Goal: Information Seeking & Learning: Compare options

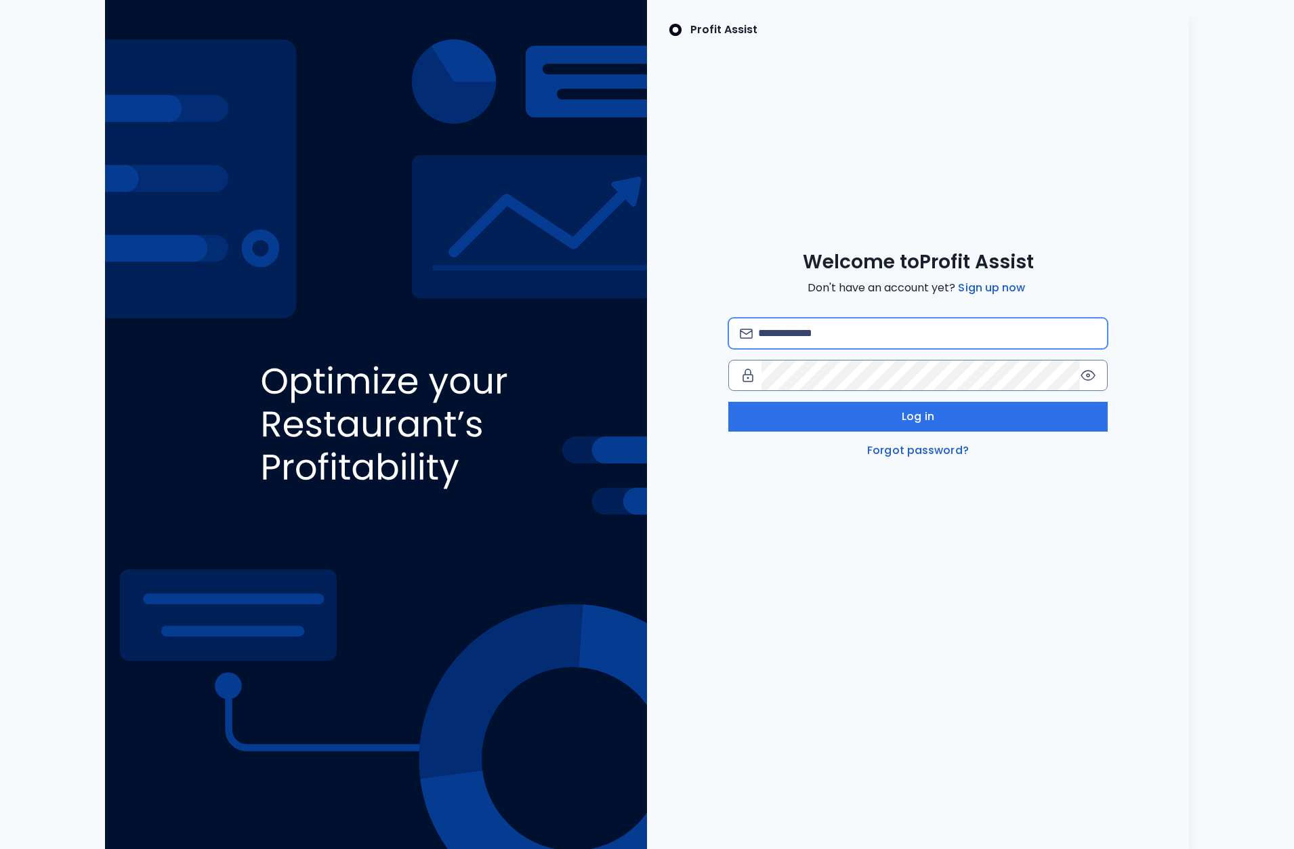
click at [841, 336] on input "email" at bounding box center [927, 333] width 338 height 30
paste input "**********"
type input "**********"
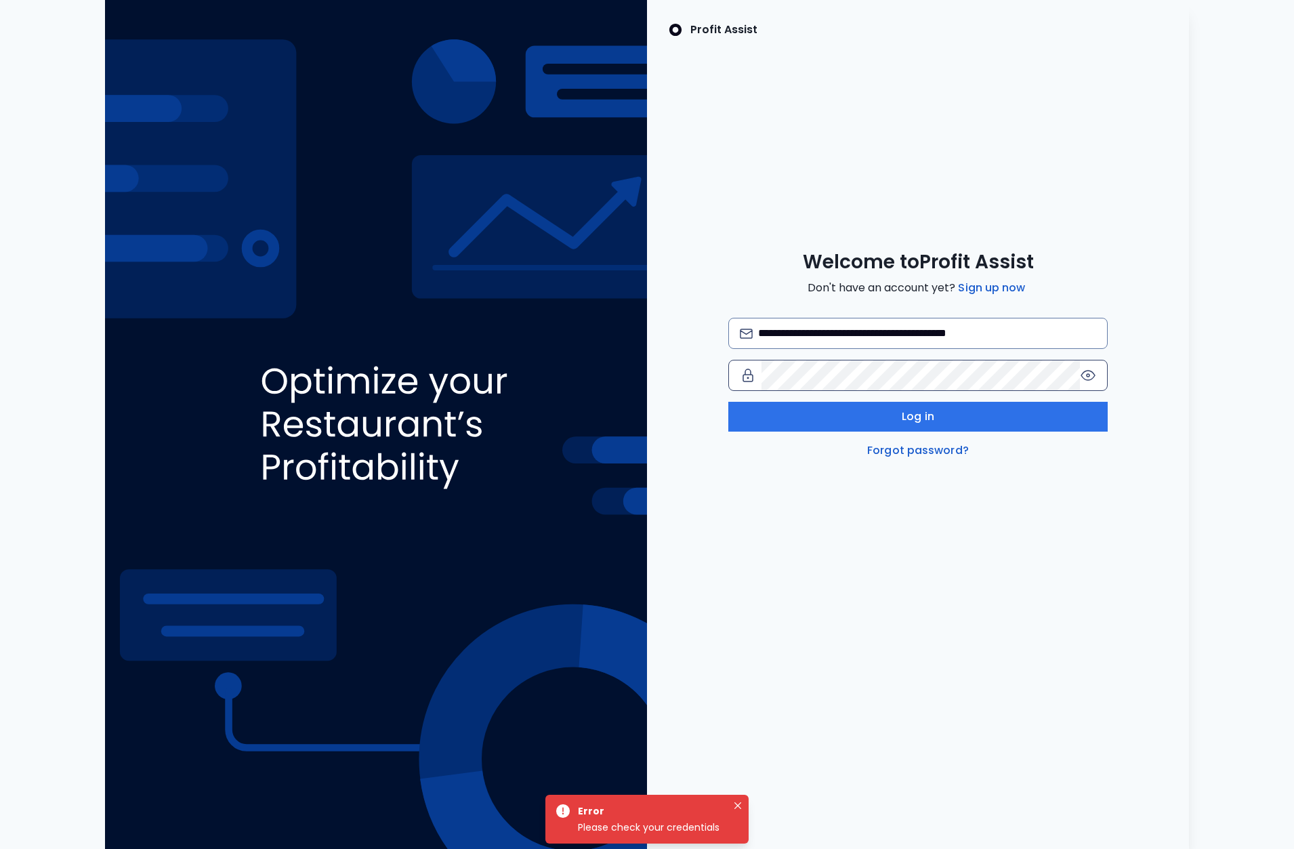
click at [1087, 373] on icon at bounding box center [1088, 375] width 16 height 16
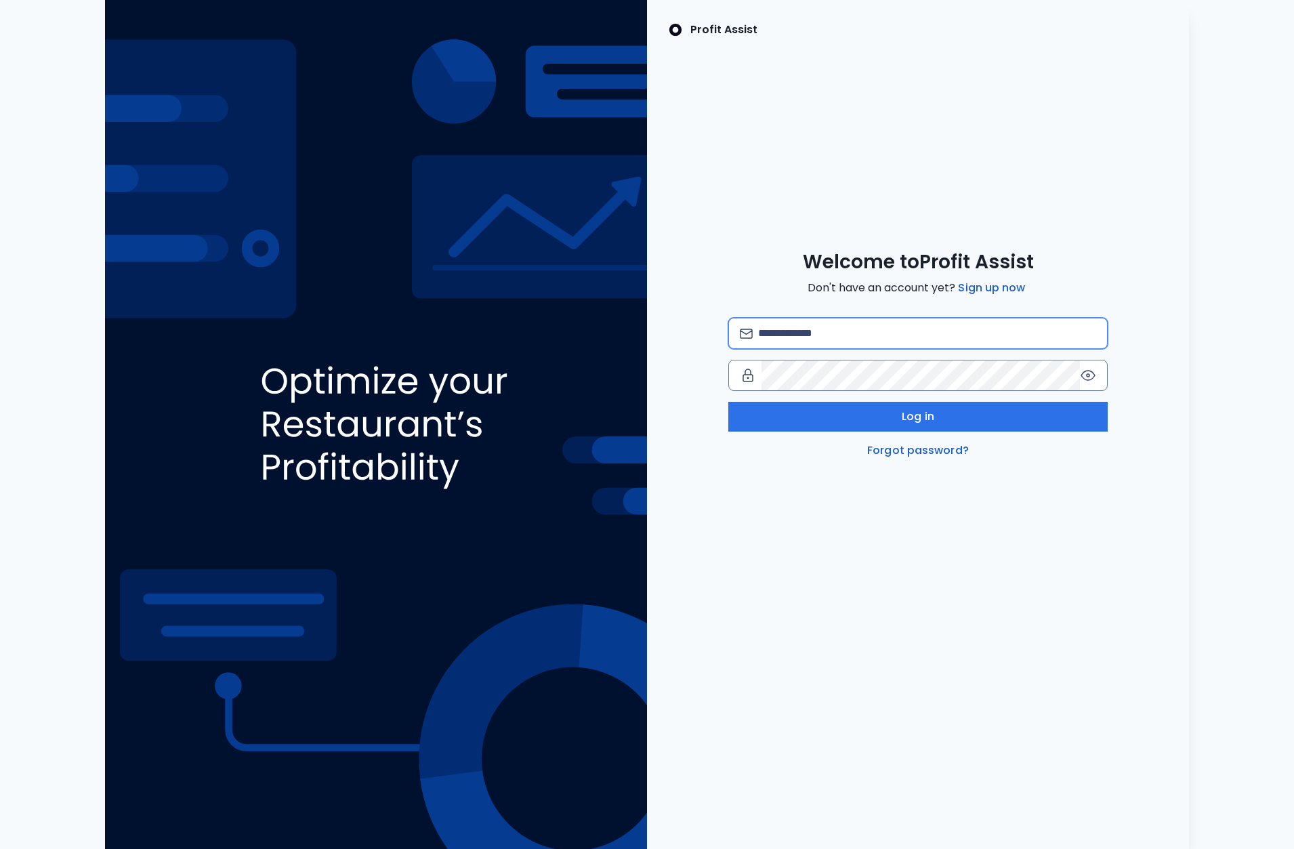
click at [870, 334] on input "email" at bounding box center [927, 333] width 338 height 30
type input "**********"
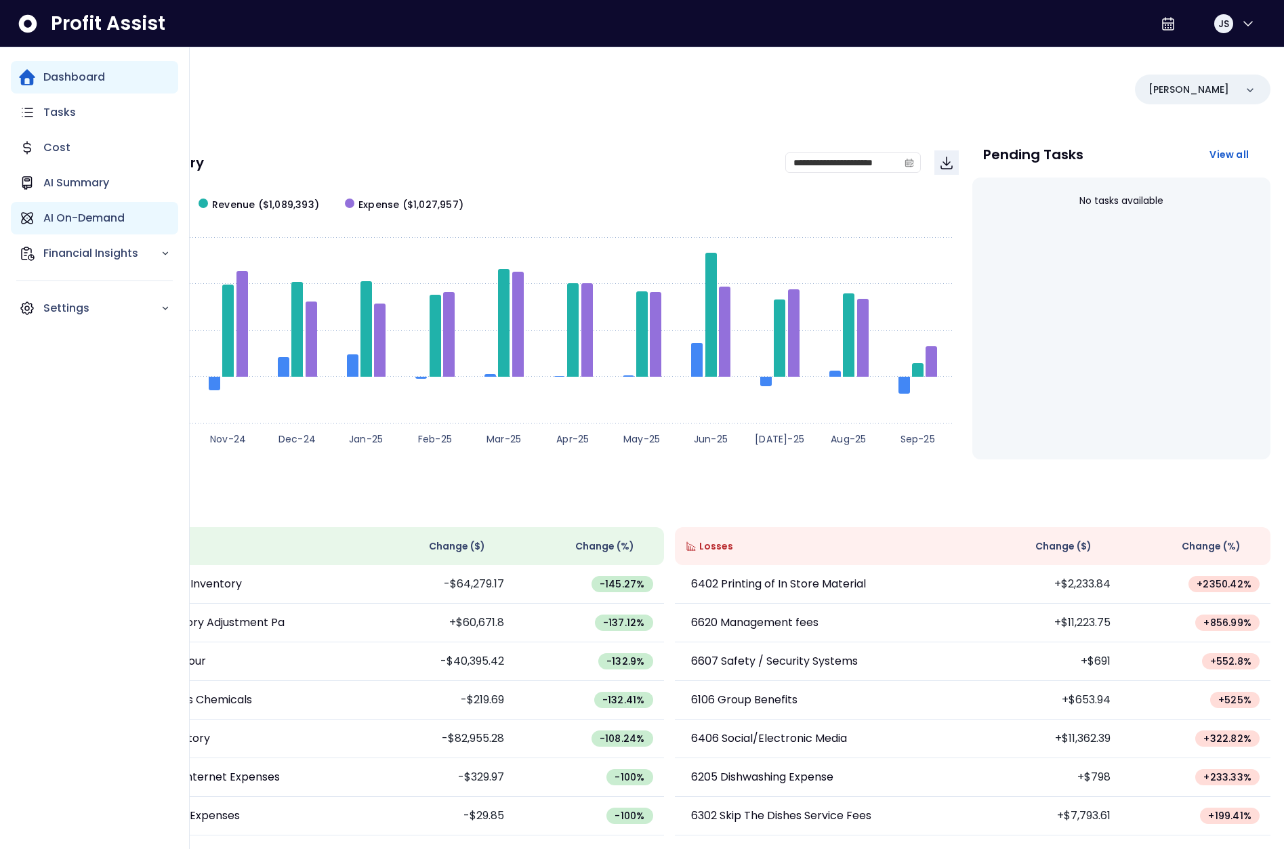
click at [34, 220] on icon "Main navigation" at bounding box center [27, 218] width 16 height 16
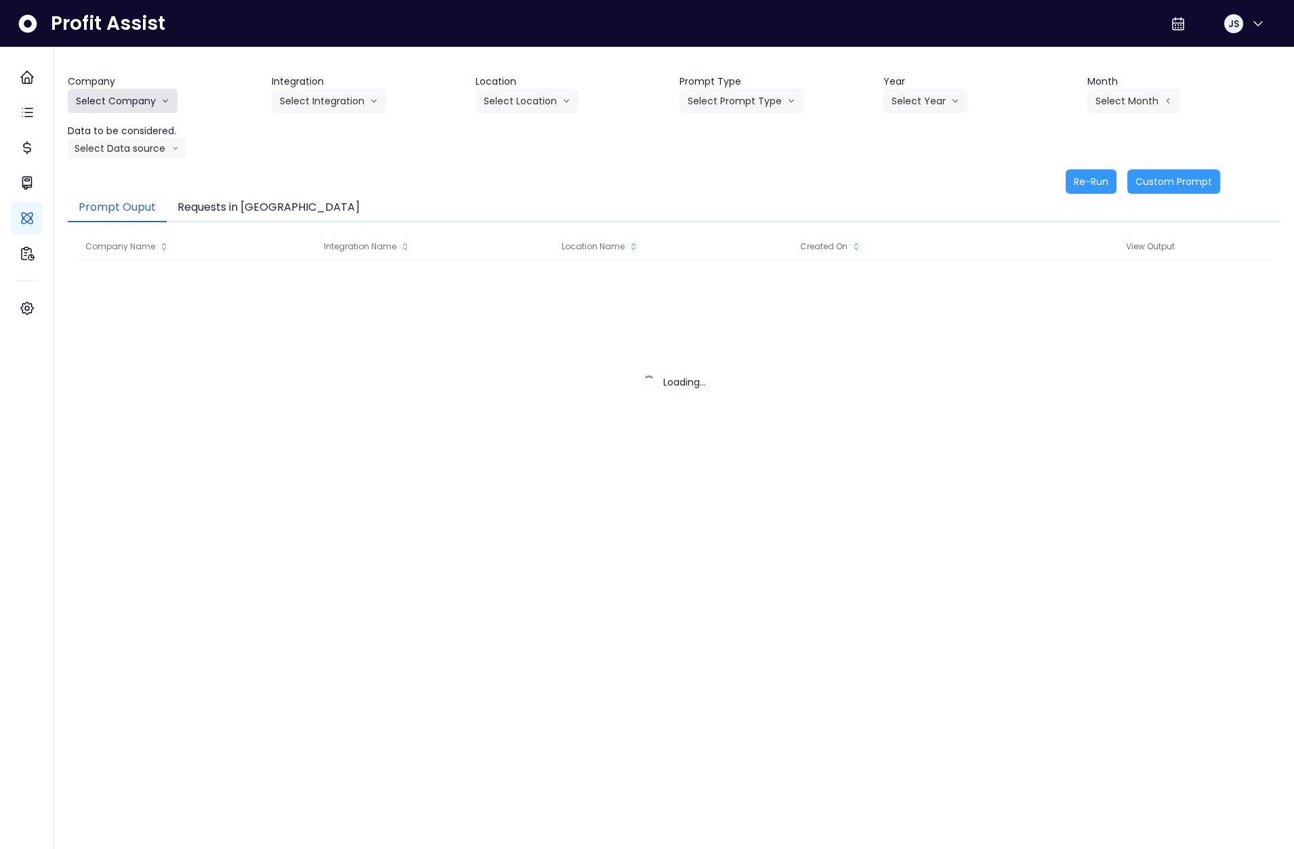
click at [134, 104] on button "Select Company" at bounding box center [123, 101] width 110 height 24
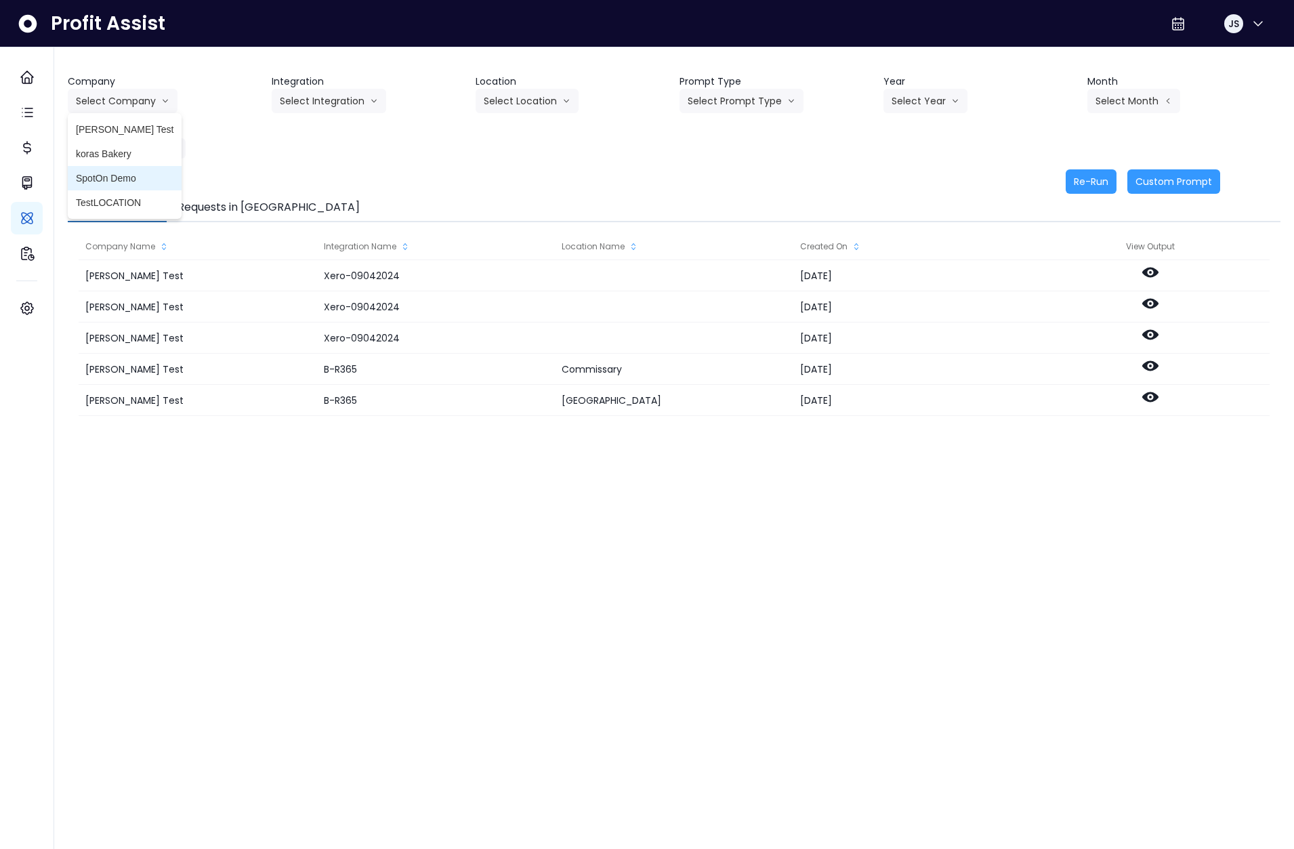
click at [128, 182] on span "SpotOn Demo" at bounding box center [125, 178] width 98 height 14
click at [329, 98] on button "Select Integration" at bounding box center [329, 101] width 114 height 24
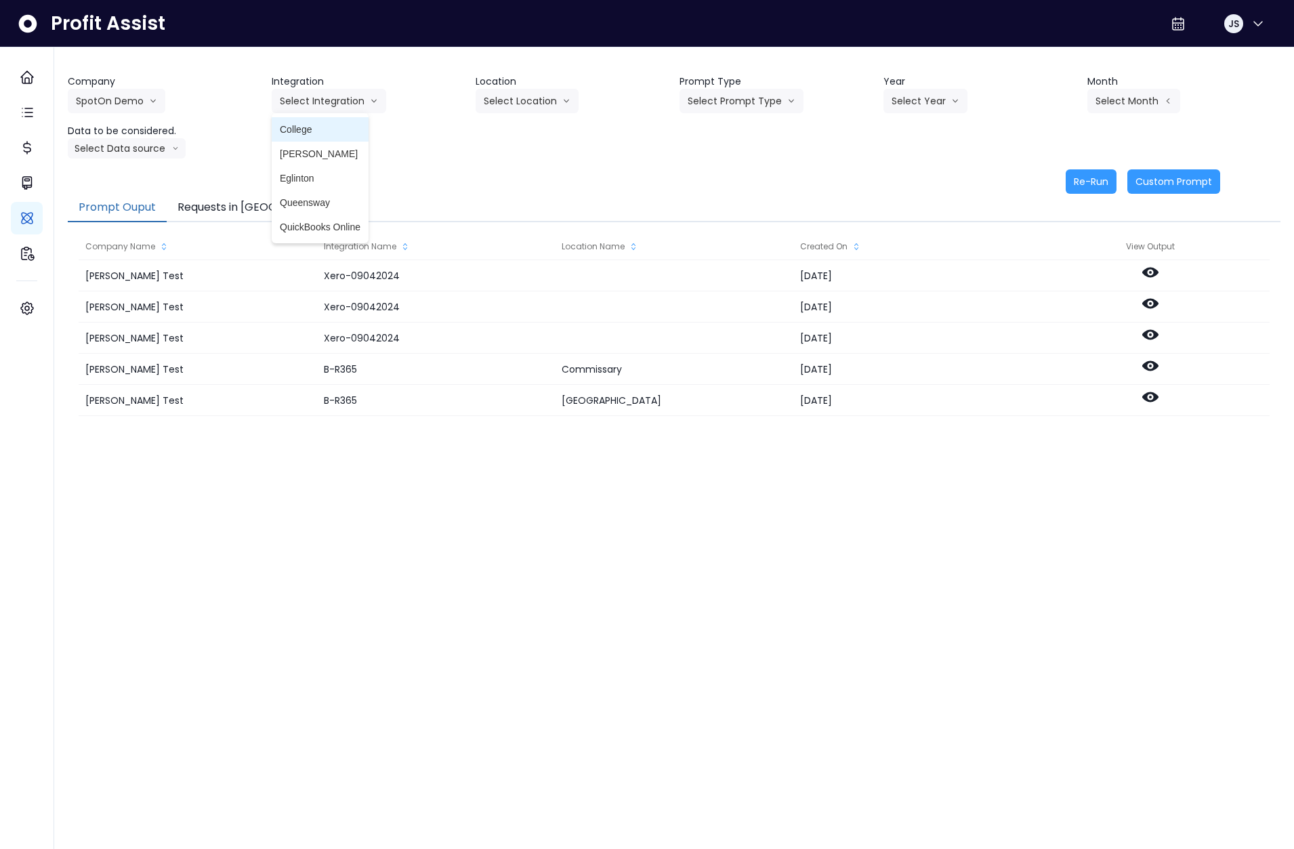
click at [315, 131] on span "College" at bounding box center [320, 130] width 81 height 14
click at [551, 98] on button "Select Location" at bounding box center [527, 101] width 103 height 24
click at [528, 135] on span "All Locations" at bounding box center [511, 130] width 54 height 14
click at [728, 100] on button "Select Prompt Type" at bounding box center [741, 101] width 124 height 24
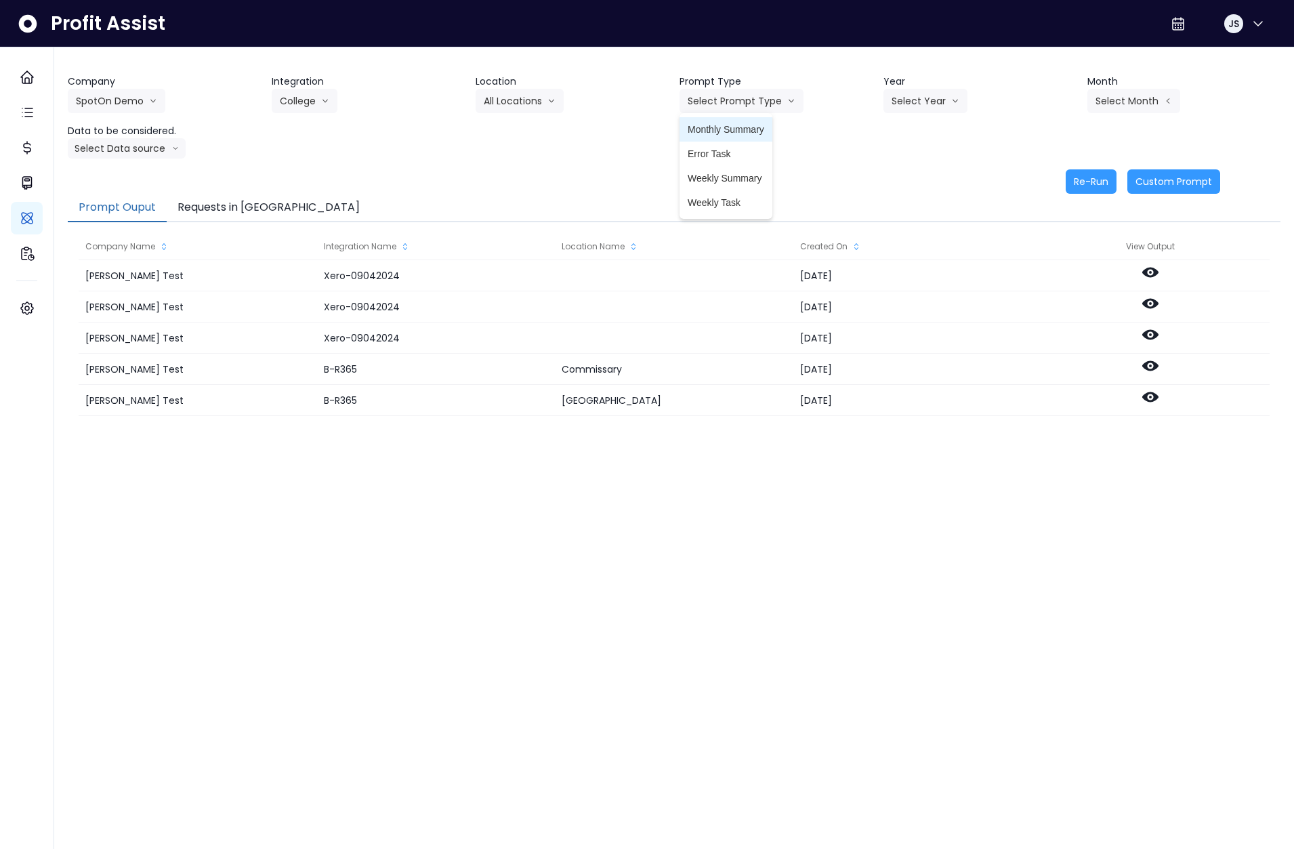
drag, startPoint x: 732, startPoint y: 133, endPoint x: 746, endPoint y: 133, distance: 14.9
click at [732, 133] on span "Monthly Summary" at bounding box center [726, 130] width 77 height 14
click at [1012, 81] on header "Year" at bounding box center [979, 82] width 193 height 14
click at [899, 105] on button "Select Year" at bounding box center [925, 101] width 84 height 24
click at [908, 176] on span "2025" at bounding box center [901, 178] width 21 height 14
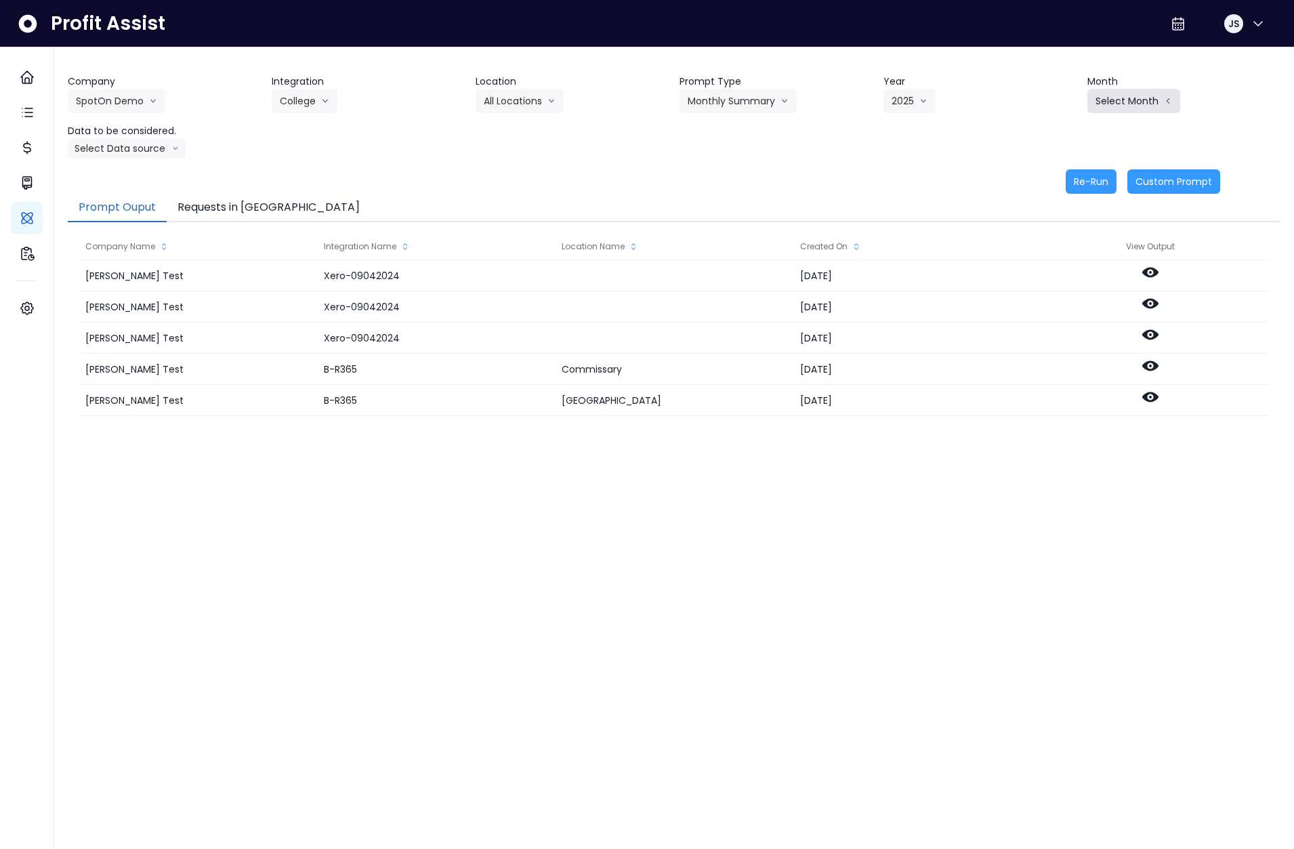
click at [1131, 96] on button "Select Month" at bounding box center [1133, 101] width 93 height 24
click at [1055, 200] on span "May" at bounding box center [1066, 203] width 26 height 14
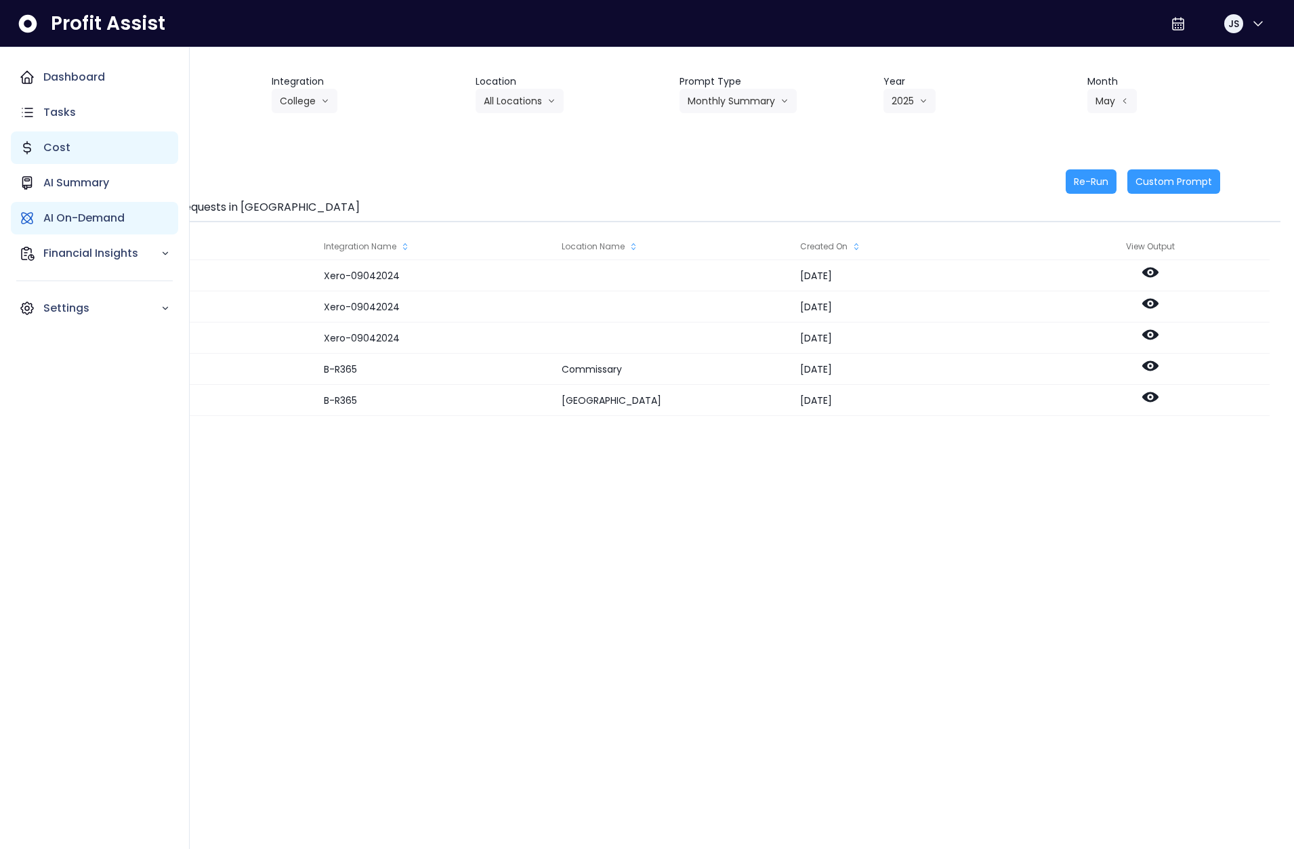
click at [89, 145] on div "Cost" at bounding box center [94, 147] width 167 height 33
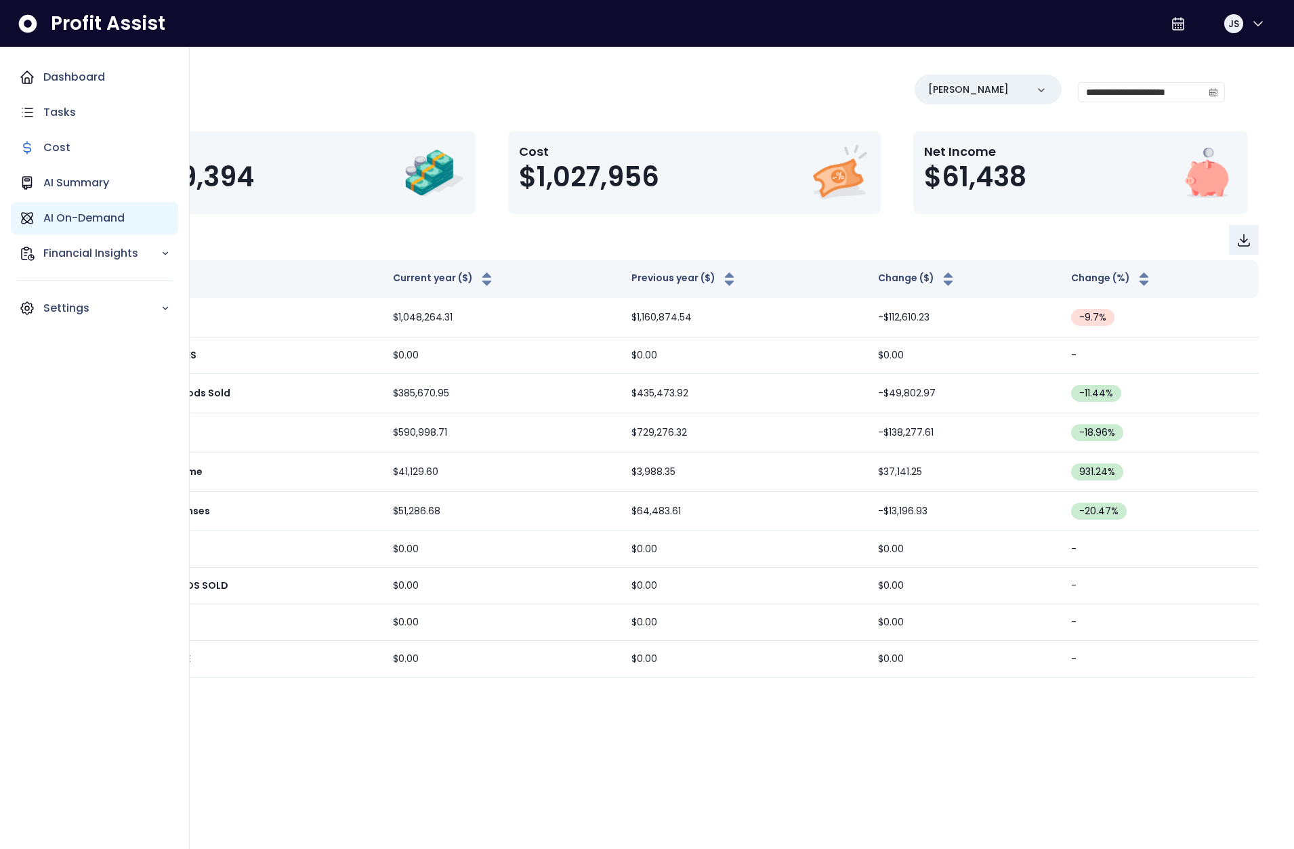
click at [58, 213] on p "AI On-Demand" at bounding box center [83, 218] width 81 height 16
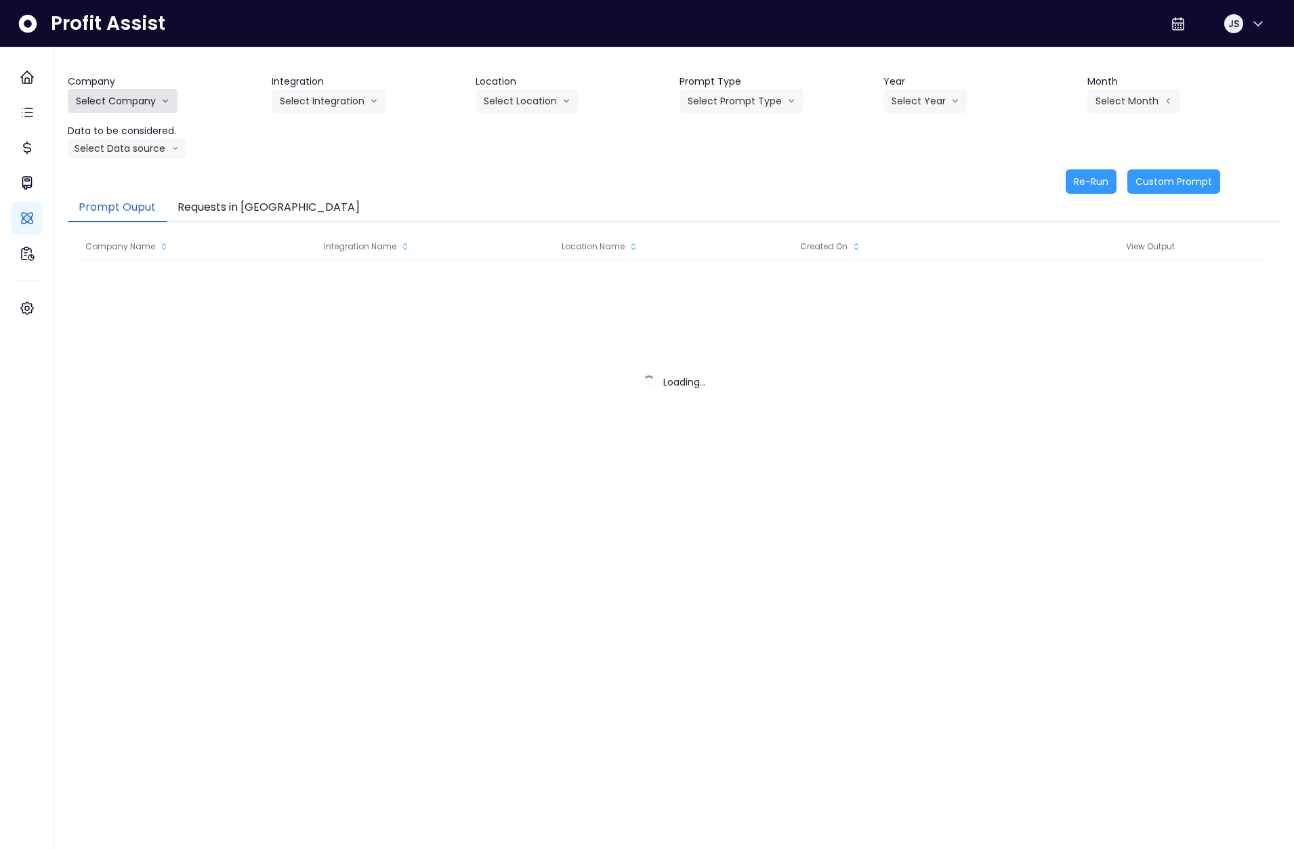
click at [147, 102] on button "Select Company" at bounding box center [123, 101] width 110 height 24
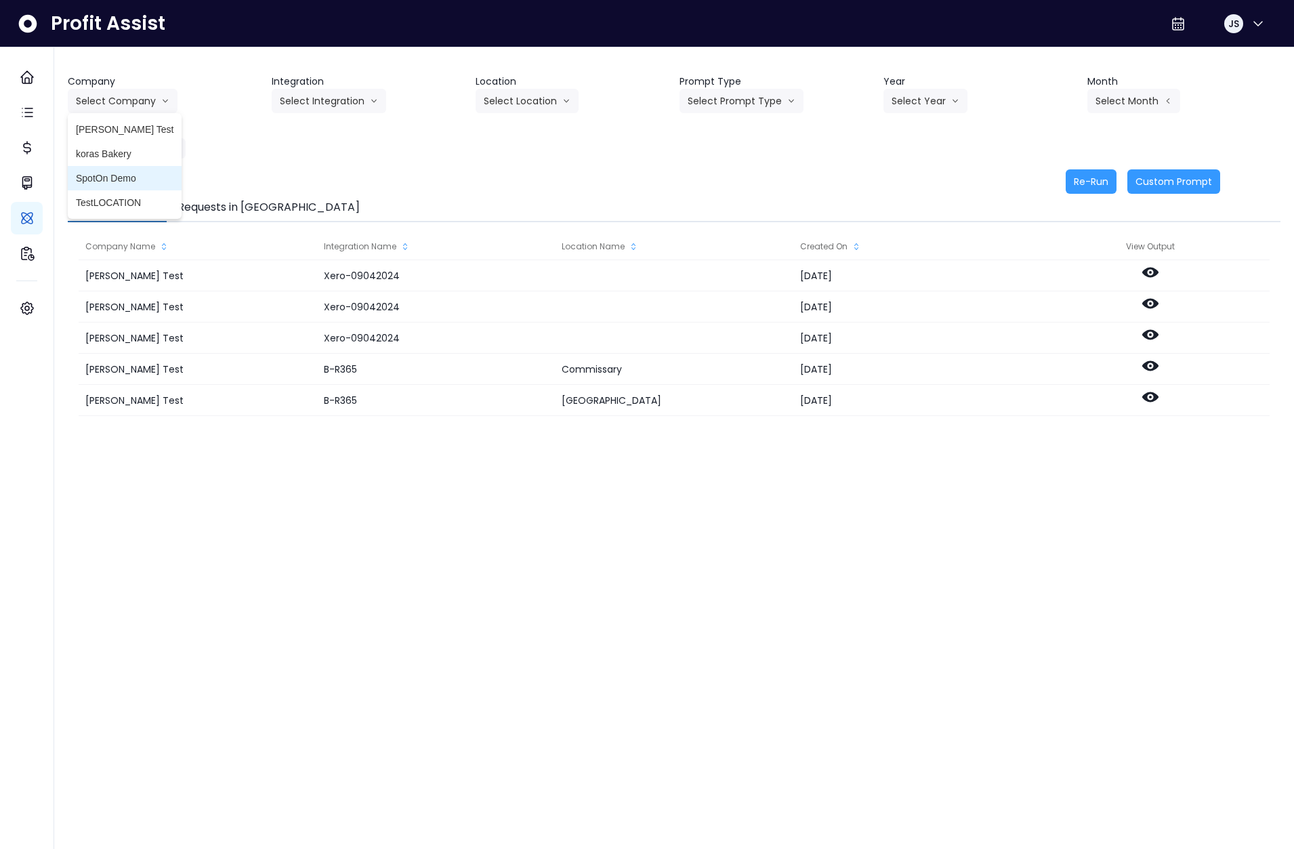
click at [126, 169] on li "SpotOn Demo" at bounding box center [125, 178] width 114 height 24
click at [320, 102] on button "Select Integration" at bounding box center [329, 101] width 114 height 24
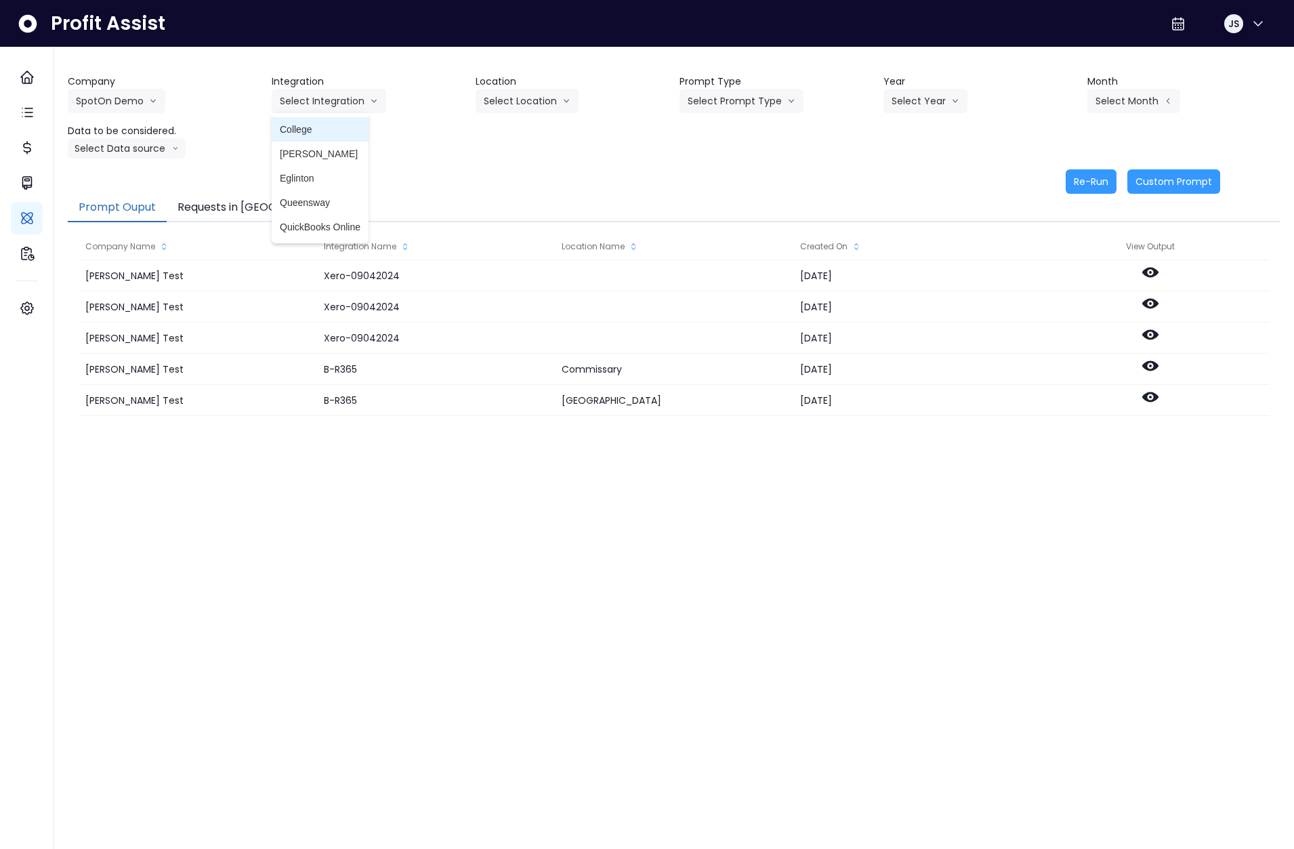
click at [316, 130] on span "College" at bounding box center [320, 130] width 81 height 14
click at [535, 106] on button "Select Location" at bounding box center [527, 101] width 103 height 24
click at [531, 140] on li "All Locations" at bounding box center [511, 129] width 70 height 24
click at [732, 104] on button "Select Prompt Type" at bounding box center [741, 101] width 124 height 24
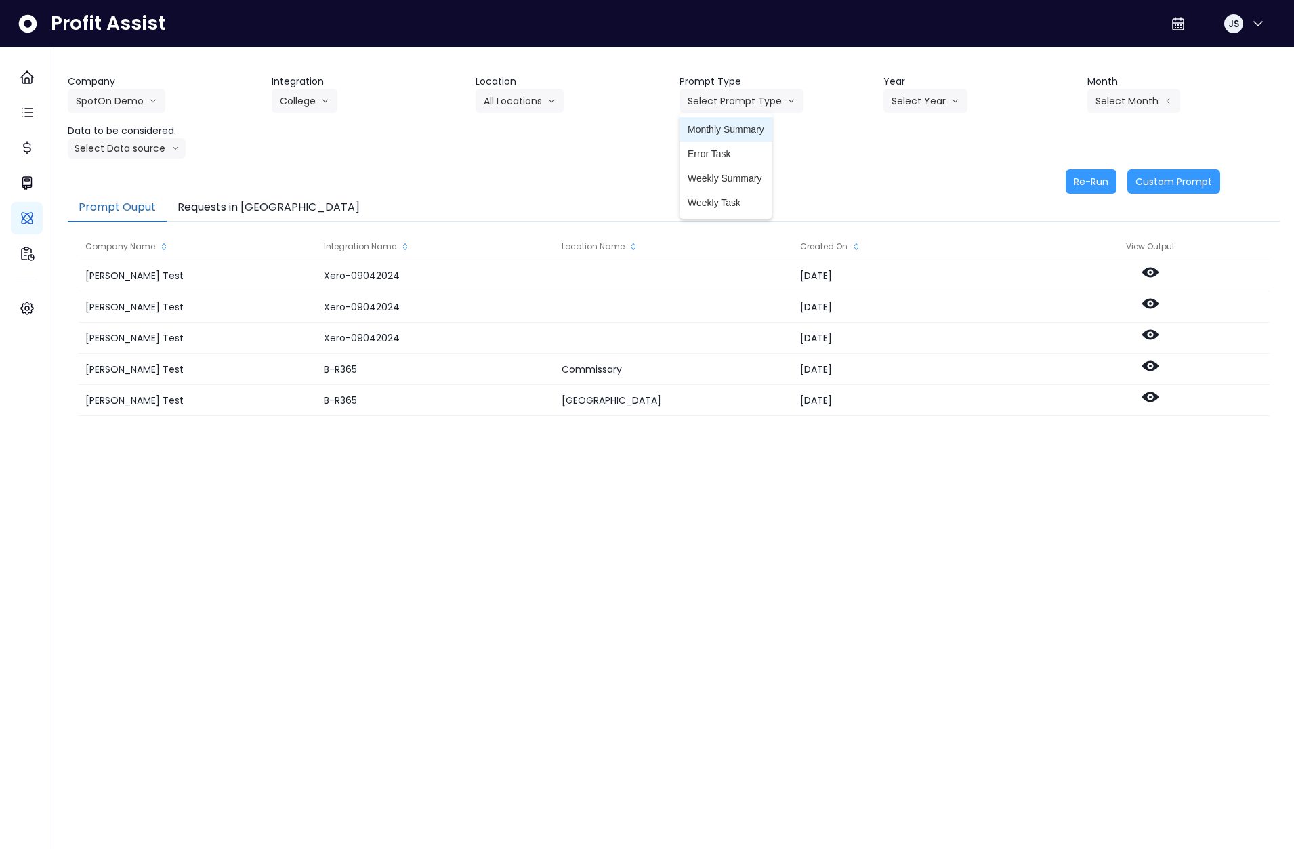
click at [730, 131] on span "Monthly Summary" at bounding box center [726, 130] width 77 height 14
click at [927, 92] on button "Select Year" at bounding box center [925, 101] width 84 height 24
click at [909, 186] on li "2025" at bounding box center [901, 178] width 37 height 24
click at [1126, 98] on button "Select Month" at bounding box center [1133, 101] width 93 height 24
drag, startPoint x: 1058, startPoint y: 199, endPoint x: 930, endPoint y: 198, distance: 128.0
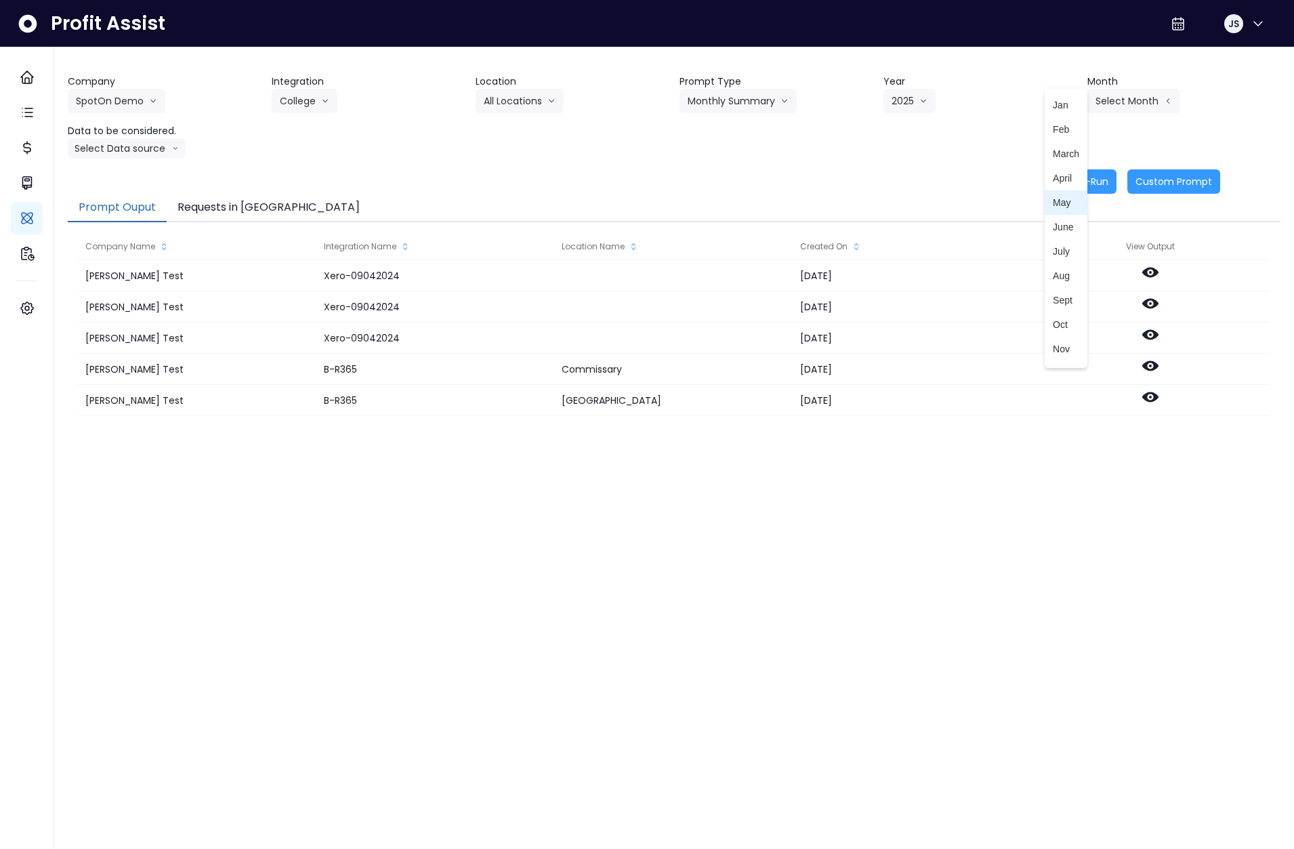
click at [1059, 199] on span "May" at bounding box center [1066, 203] width 26 height 14
click at [121, 145] on button "Select Data source" at bounding box center [127, 148] width 118 height 20
click at [135, 194] on span "Location Analysis" at bounding box center [121, 199] width 90 height 14
click at [1095, 179] on button "Re-Run" at bounding box center [1091, 181] width 51 height 24
click at [218, 207] on button "Requests in Queue" at bounding box center [269, 208] width 204 height 28
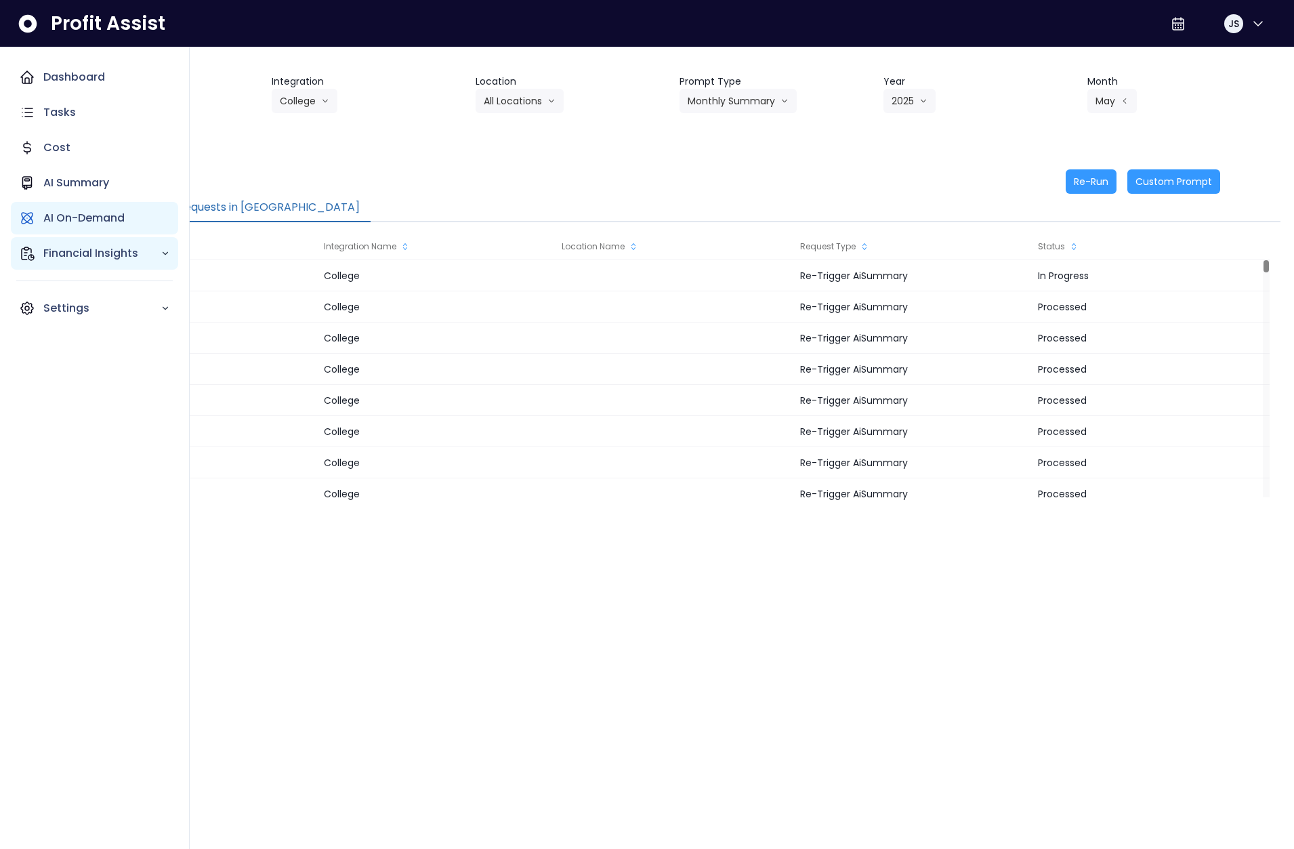
click at [51, 248] on p "Financial Insights" at bounding box center [101, 253] width 117 height 16
click at [109, 321] on p "Comparison Overtime" at bounding box center [110, 332] width 119 height 33
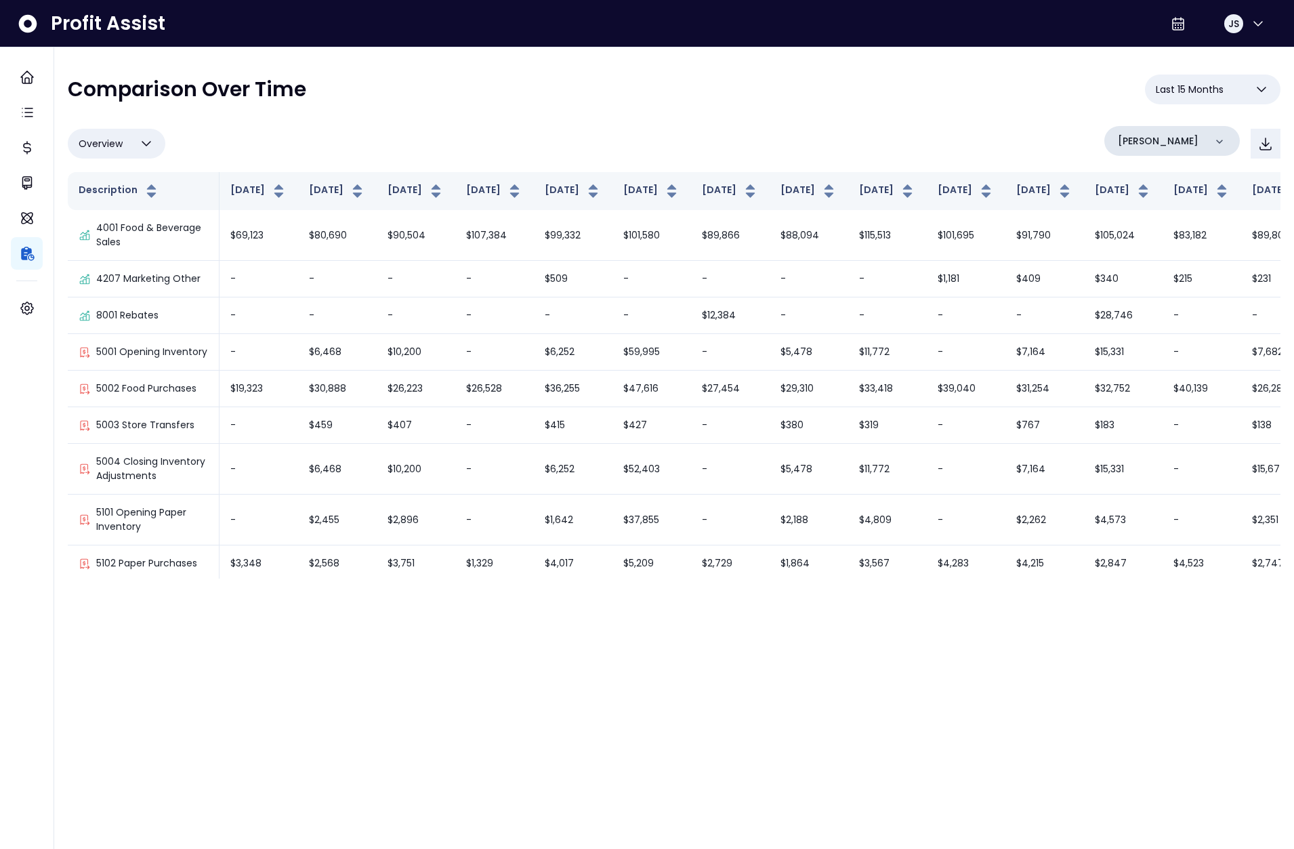
click at [1162, 149] on div "[PERSON_NAME]" at bounding box center [1171, 141] width 135 height 30
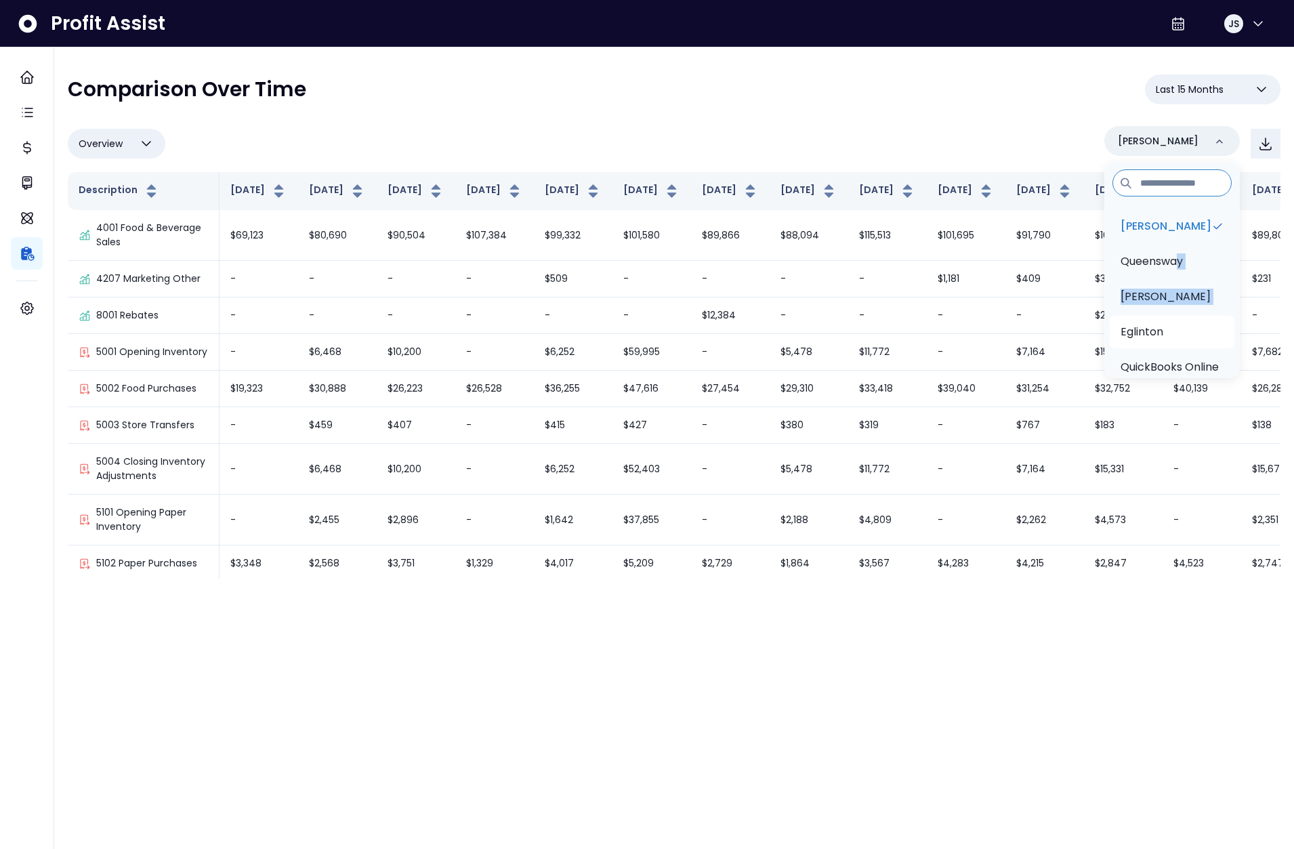
drag, startPoint x: 1175, startPoint y: 262, endPoint x: 1179, endPoint y: 315, distance: 53.0
click at [1179, 315] on ul "Danforth Queensway Duncan Eglinton QuickBooks Online" at bounding box center [1171, 298] width 135 height 187
click at [1230, 77] on button "Last 15 Months" at bounding box center [1212, 90] width 135 height 30
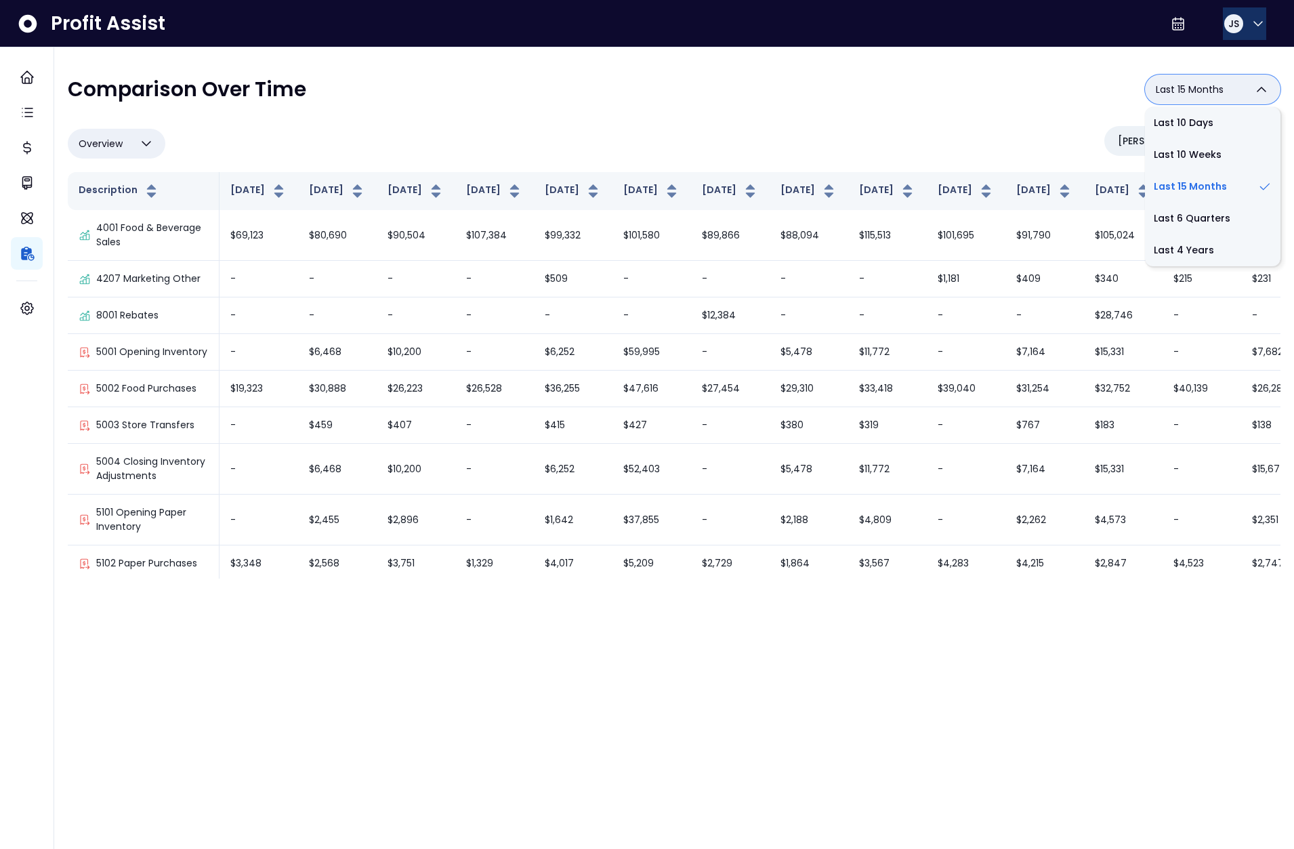
click at [1250, 20] on icon "button" at bounding box center [1258, 24] width 16 height 16
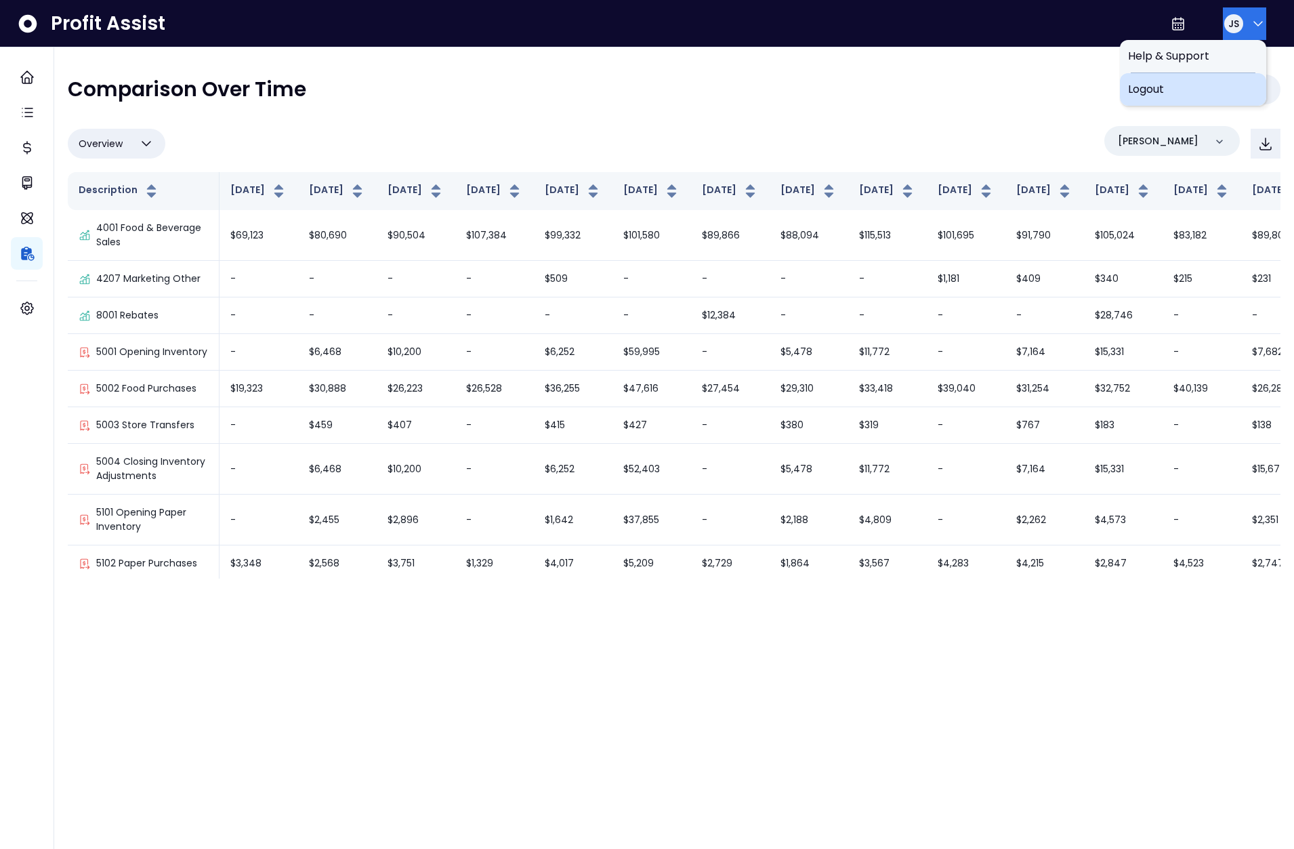
click at [1214, 98] on div "Logout" at bounding box center [1193, 89] width 146 height 33
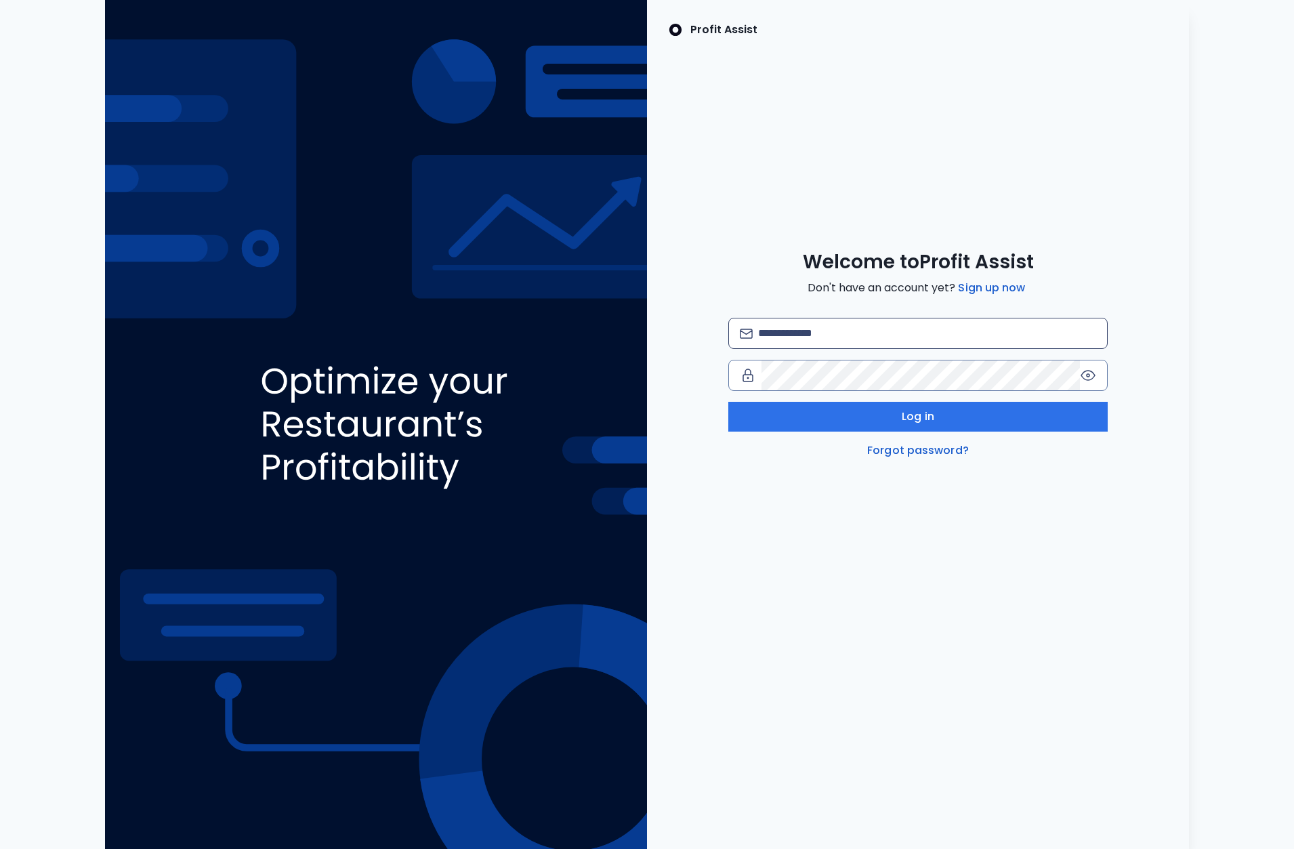
click at [946, 318] on div at bounding box center [917, 333] width 379 height 31
click at [942, 320] on input "email" at bounding box center [927, 333] width 338 height 30
type input "**********"
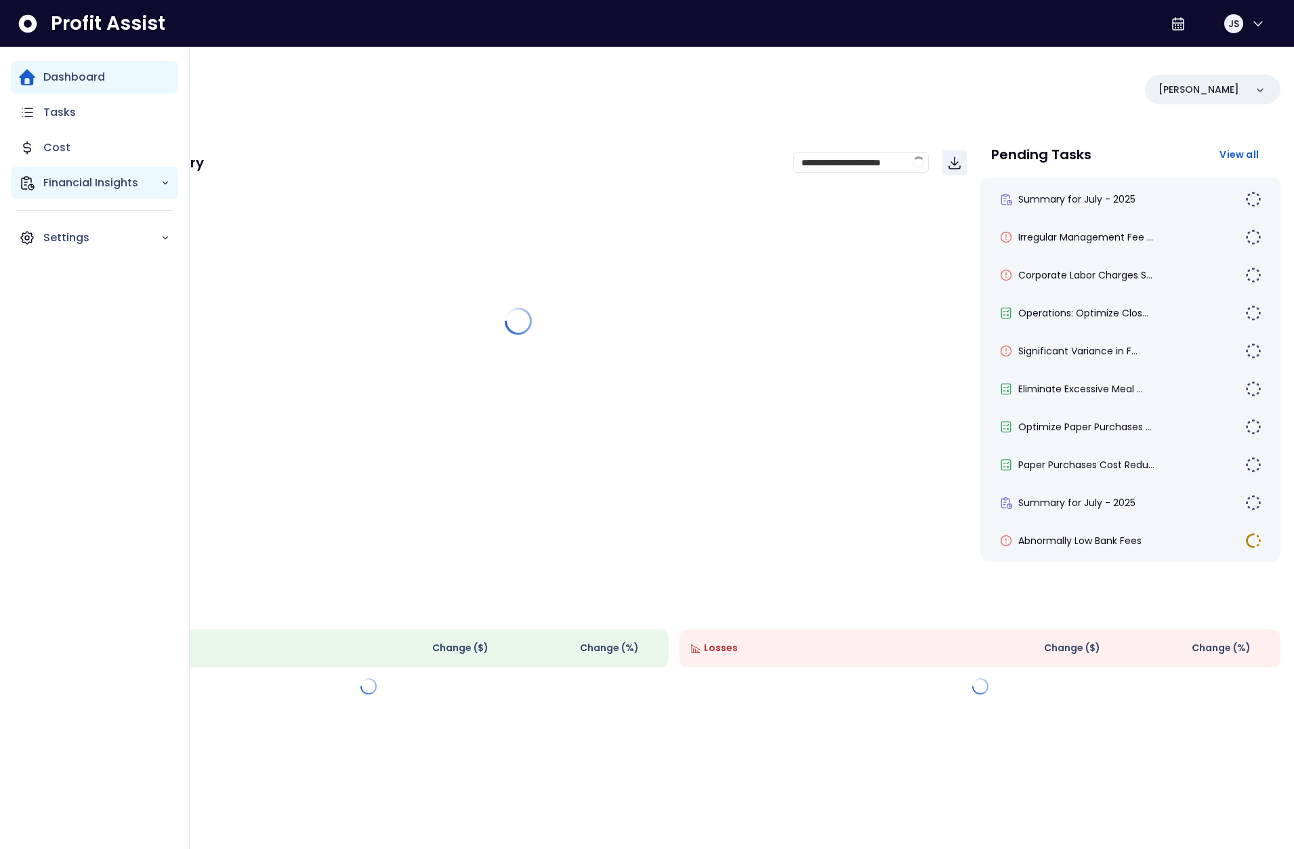
click at [30, 187] on icon "Main navigation" at bounding box center [27, 183] width 16 height 16
click at [98, 254] on p "Comparison Overtime" at bounding box center [110, 261] width 119 height 33
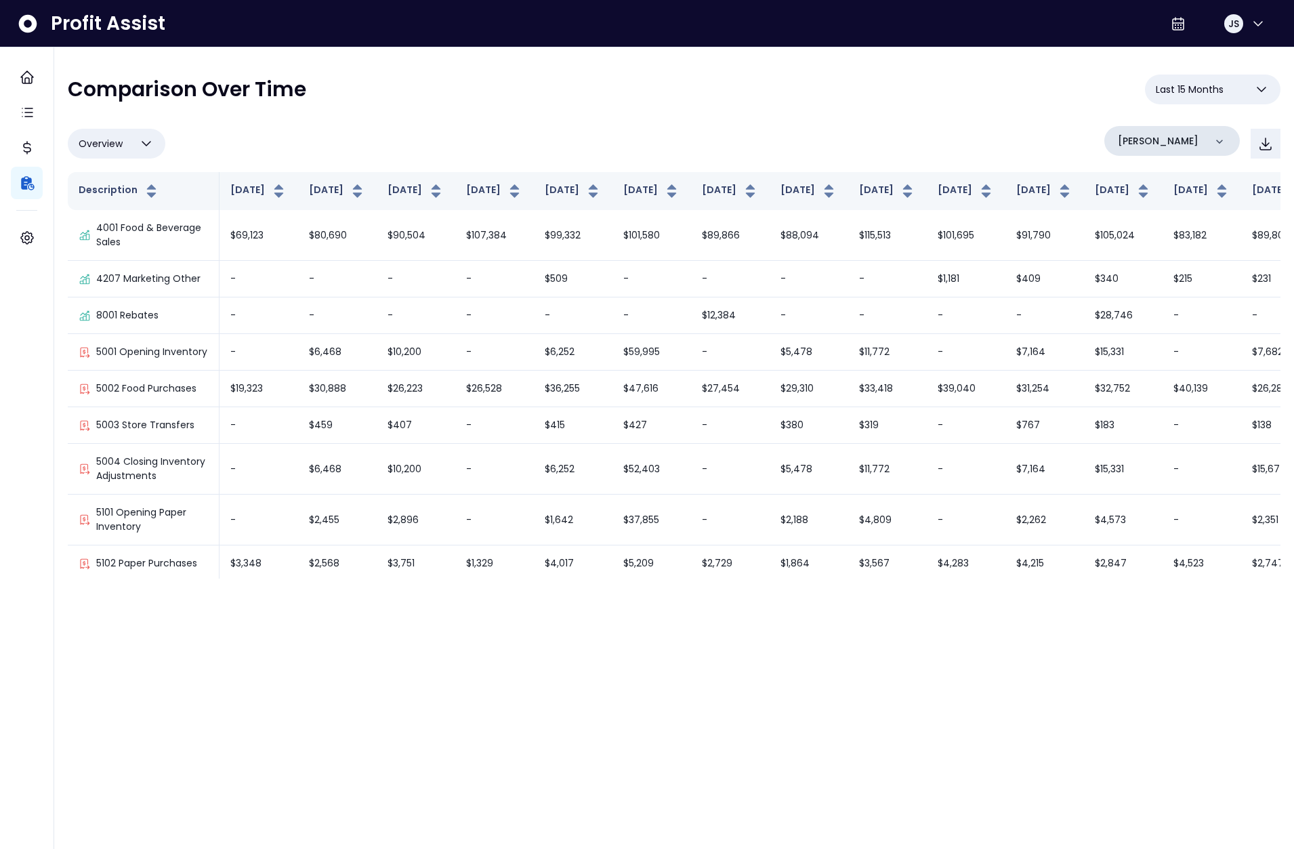
click at [1151, 146] on p "[PERSON_NAME]" at bounding box center [1158, 141] width 81 height 14
click at [1151, 251] on li "College" at bounding box center [1172, 261] width 125 height 33
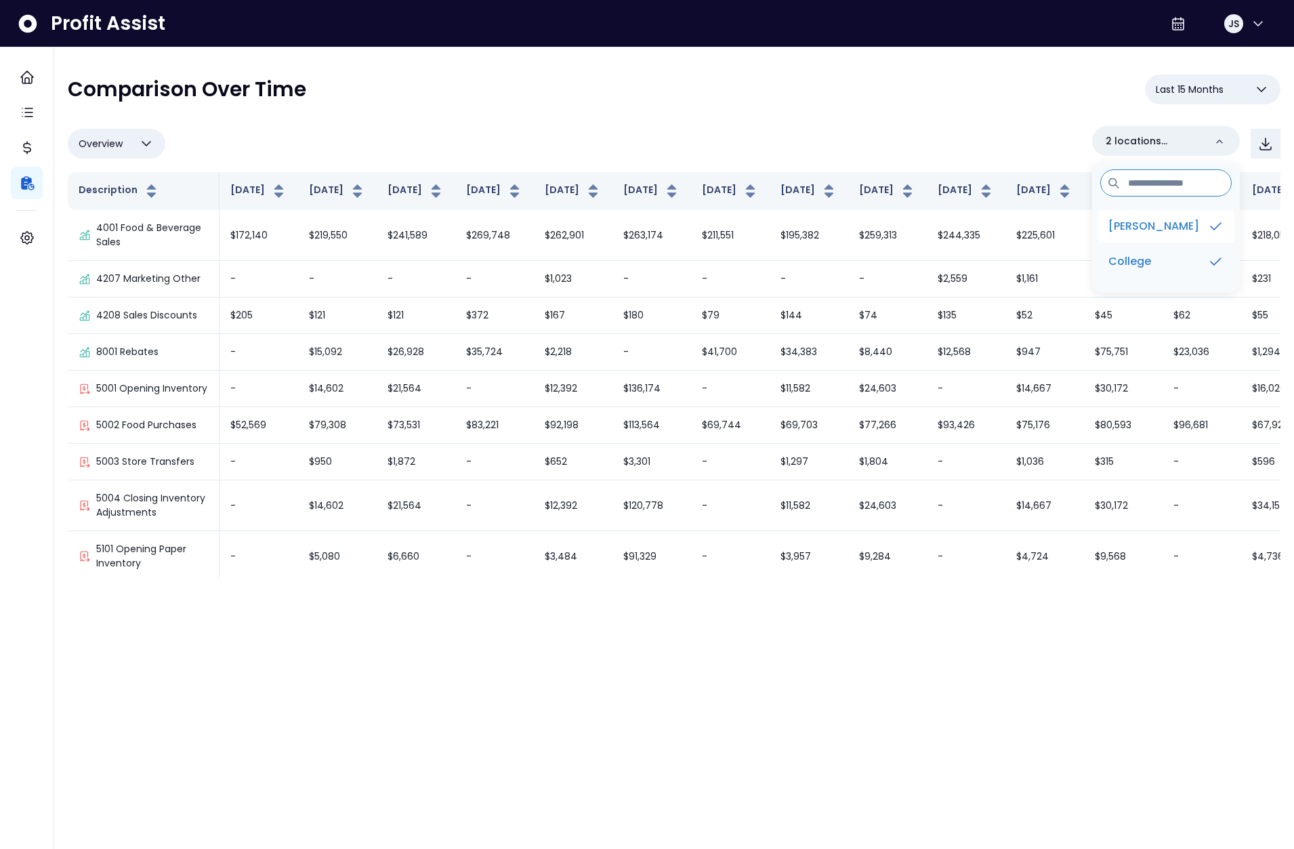
click at [1167, 229] on li "[PERSON_NAME]" at bounding box center [1165, 226] width 137 height 33
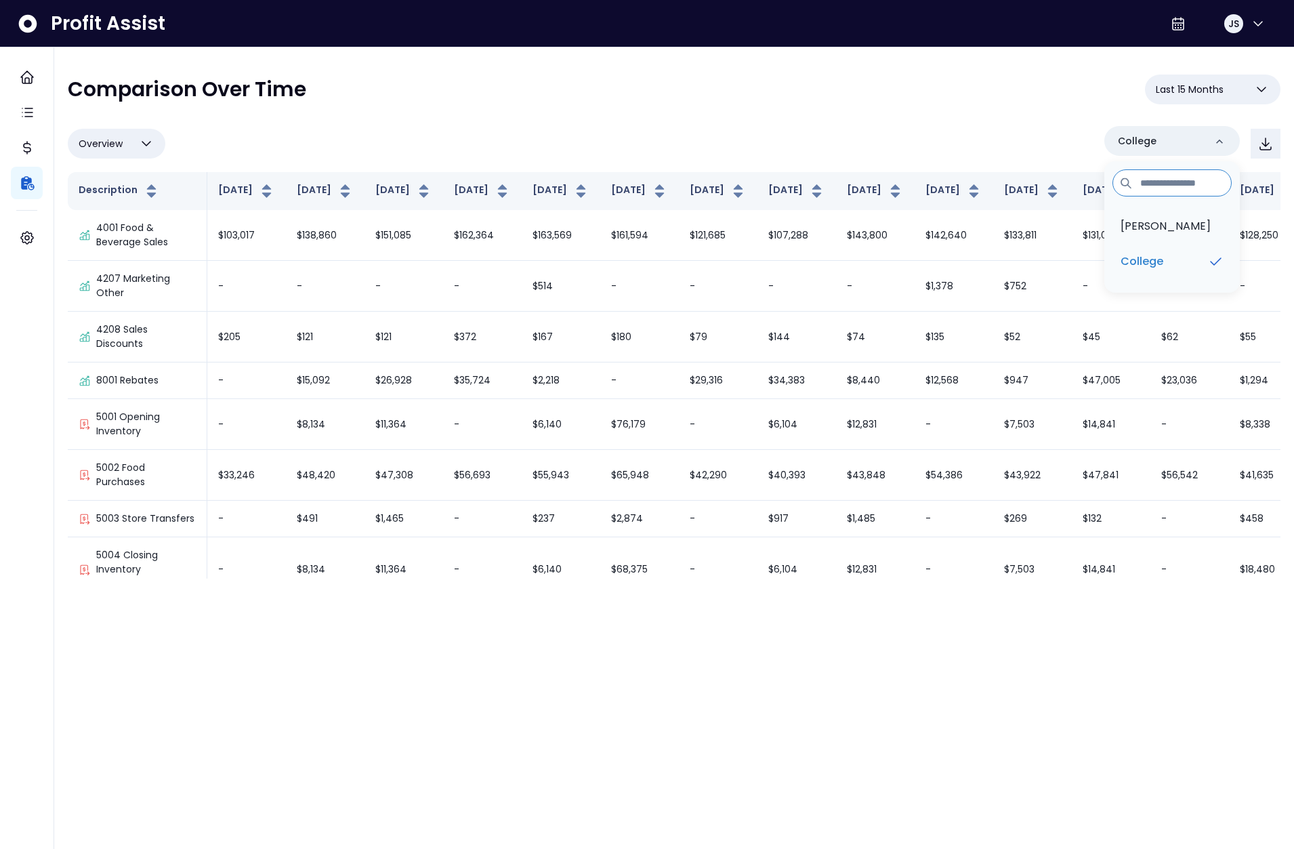
click at [881, 121] on div "**********" at bounding box center [674, 327] width 1212 height 504
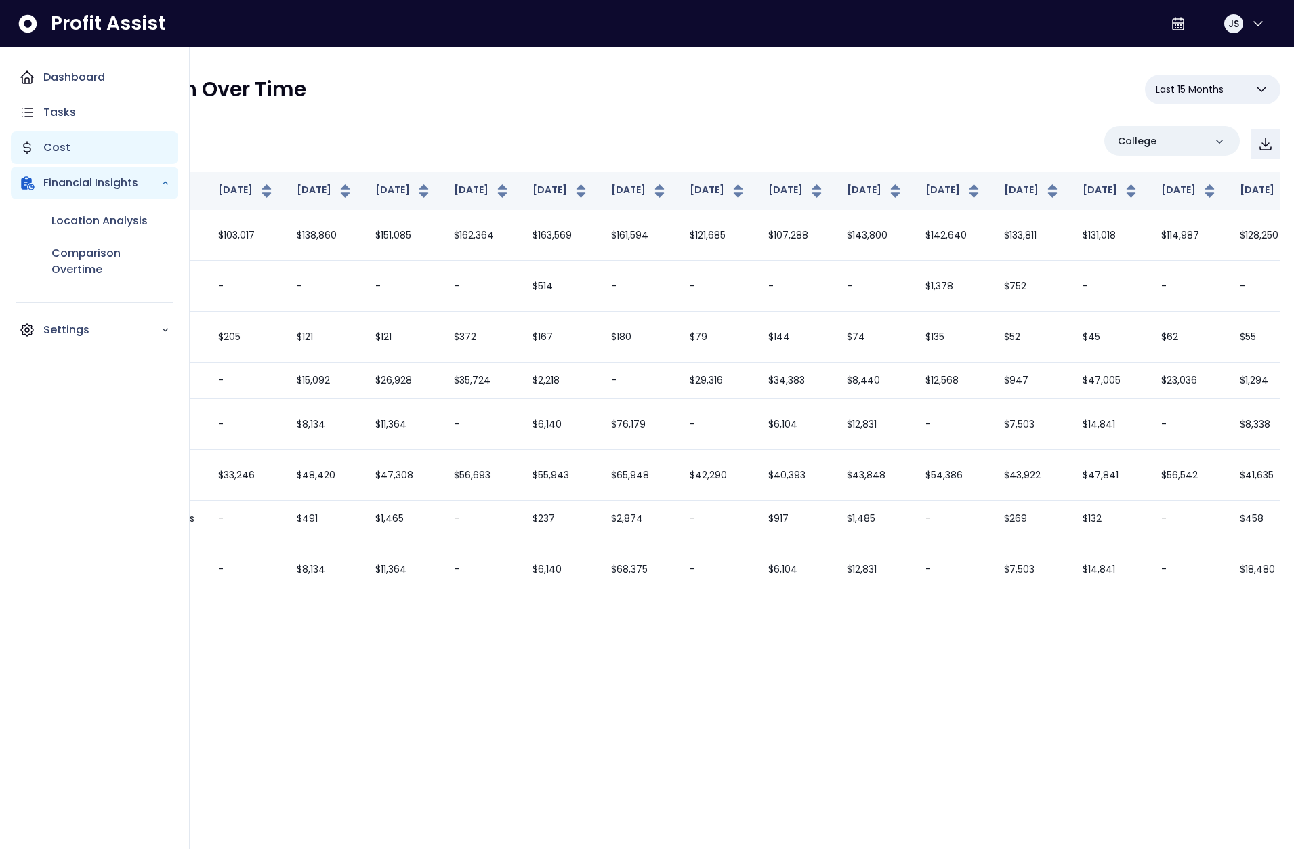
click at [40, 146] on div "Cost" at bounding box center [94, 147] width 167 height 33
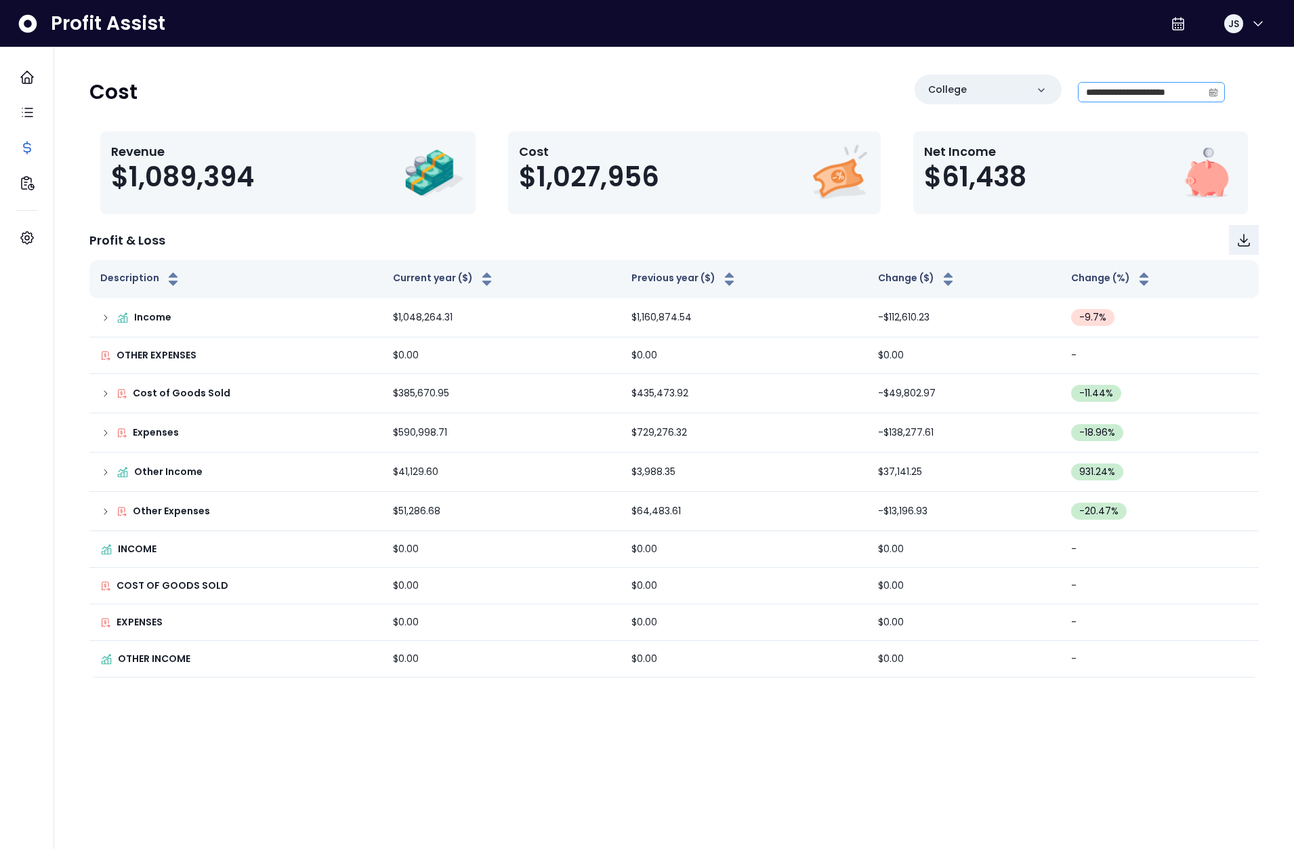
click at [1213, 91] on icon "calendar" at bounding box center [1212, 91] width 9 height 9
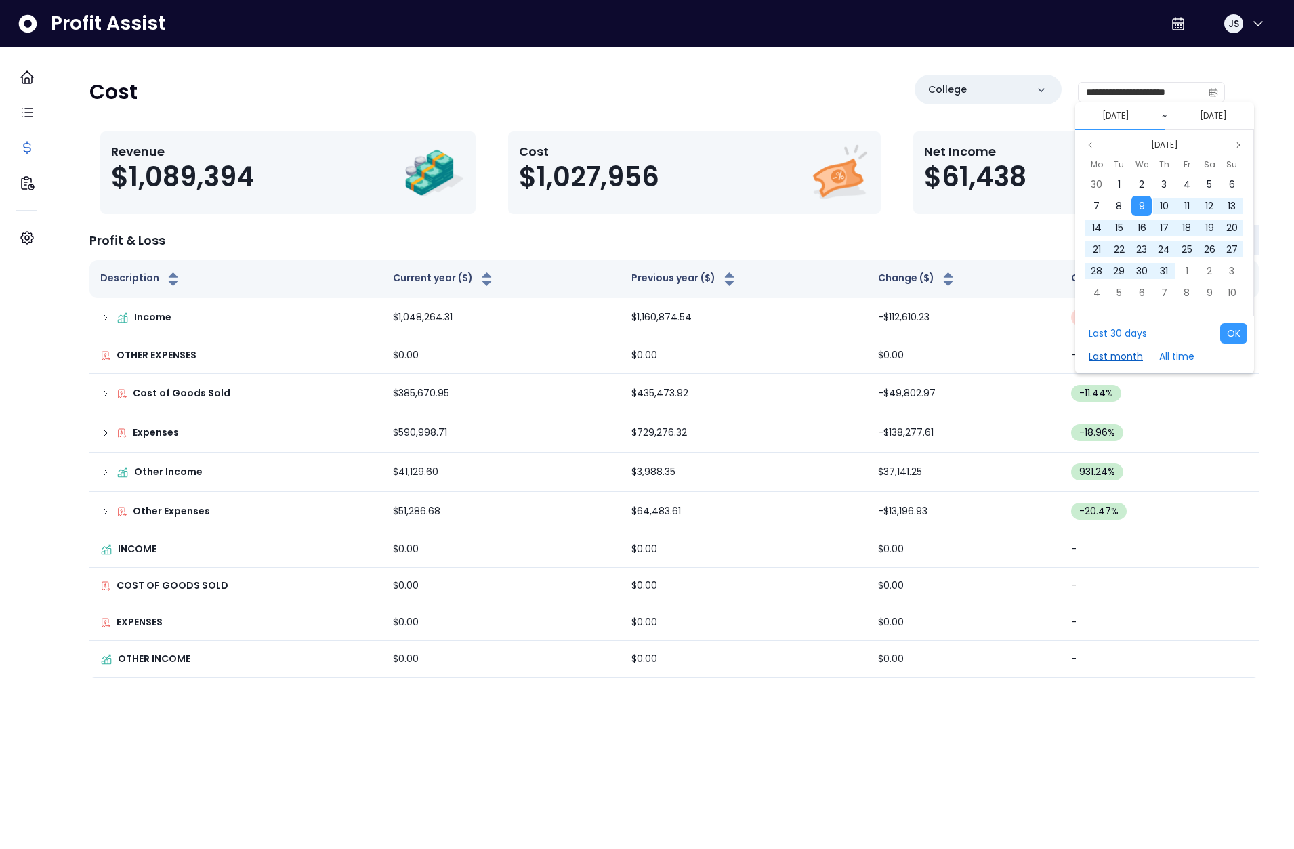
click at [1126, 353] on button "Last month" at bounding box center [1116, 356] width 68 height 20
click at [1226, 332] on button "OK" at bounding box center [1233, 333] width 27 height 20
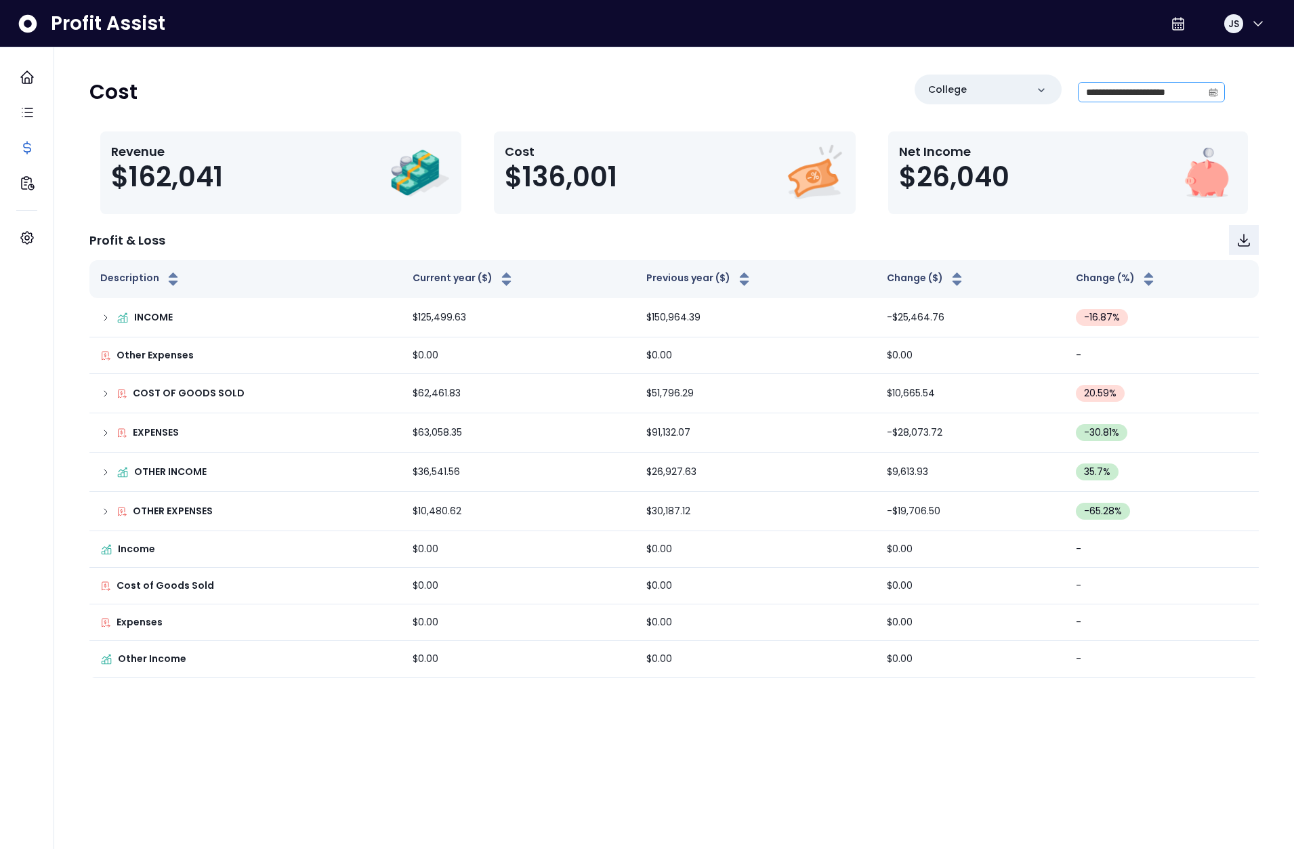
click at [1214, 91] on icon "calendar" at bounding box center [1212, 91] width 9 height 9
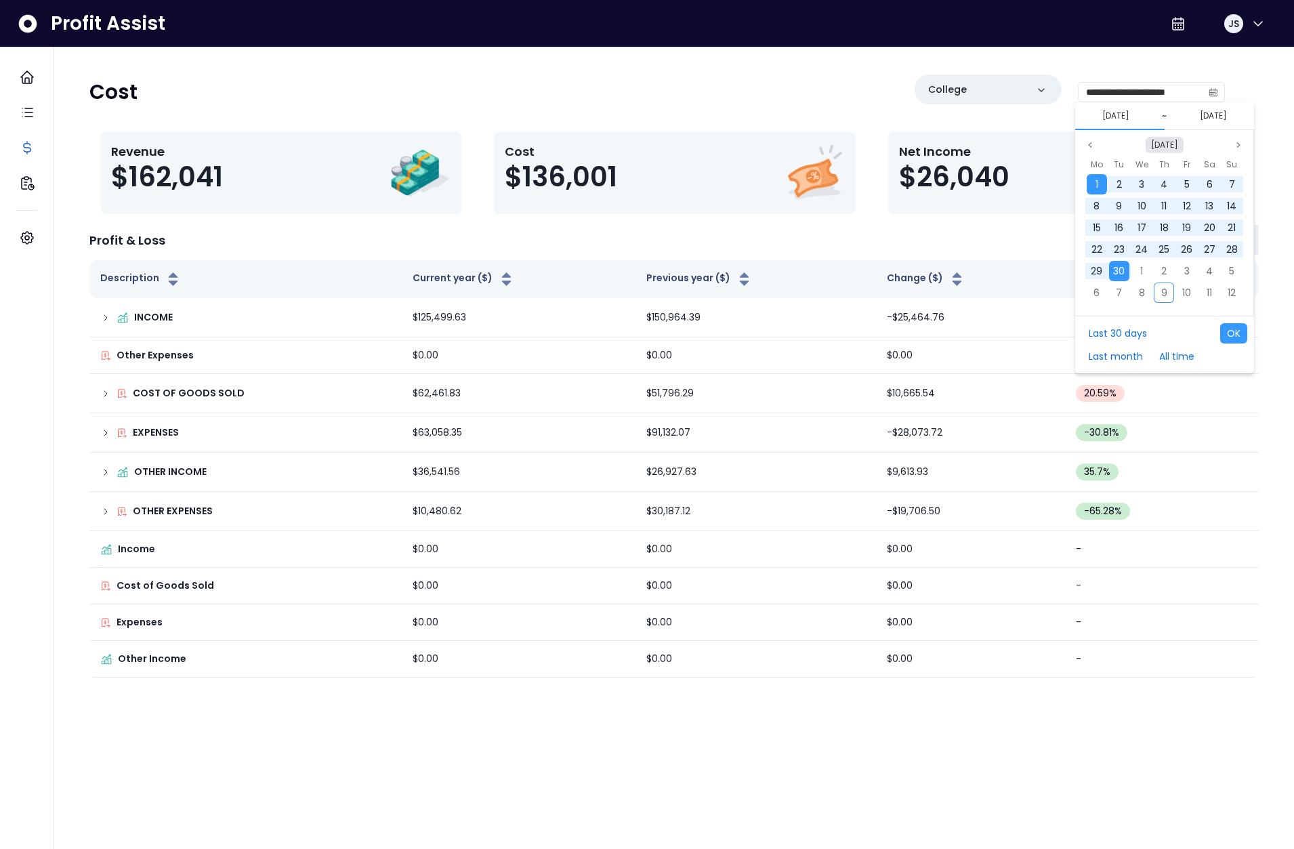
click at [1163, 145] on button "Sep 2025" at bounding box center [1164, 145] width 38 height 16
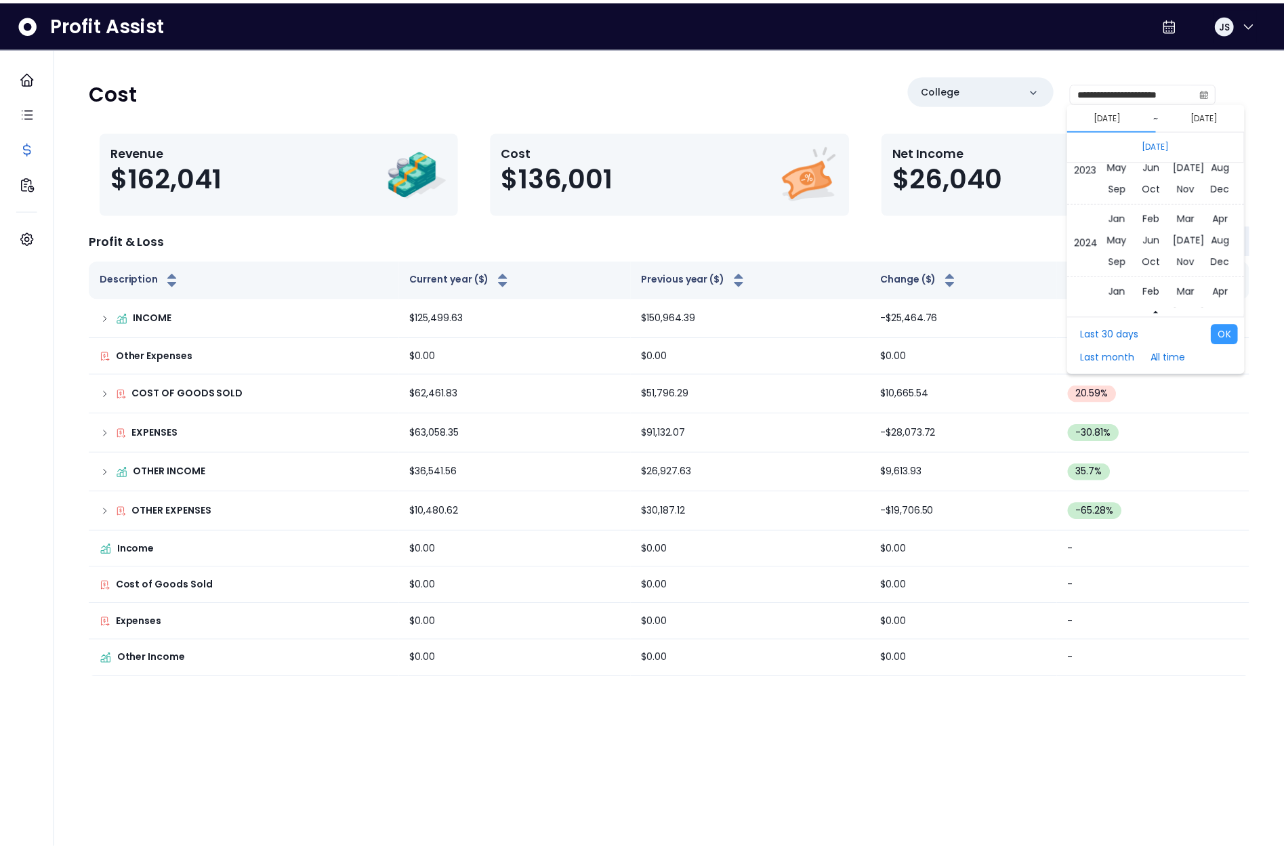
scroll to position [9028, 0]
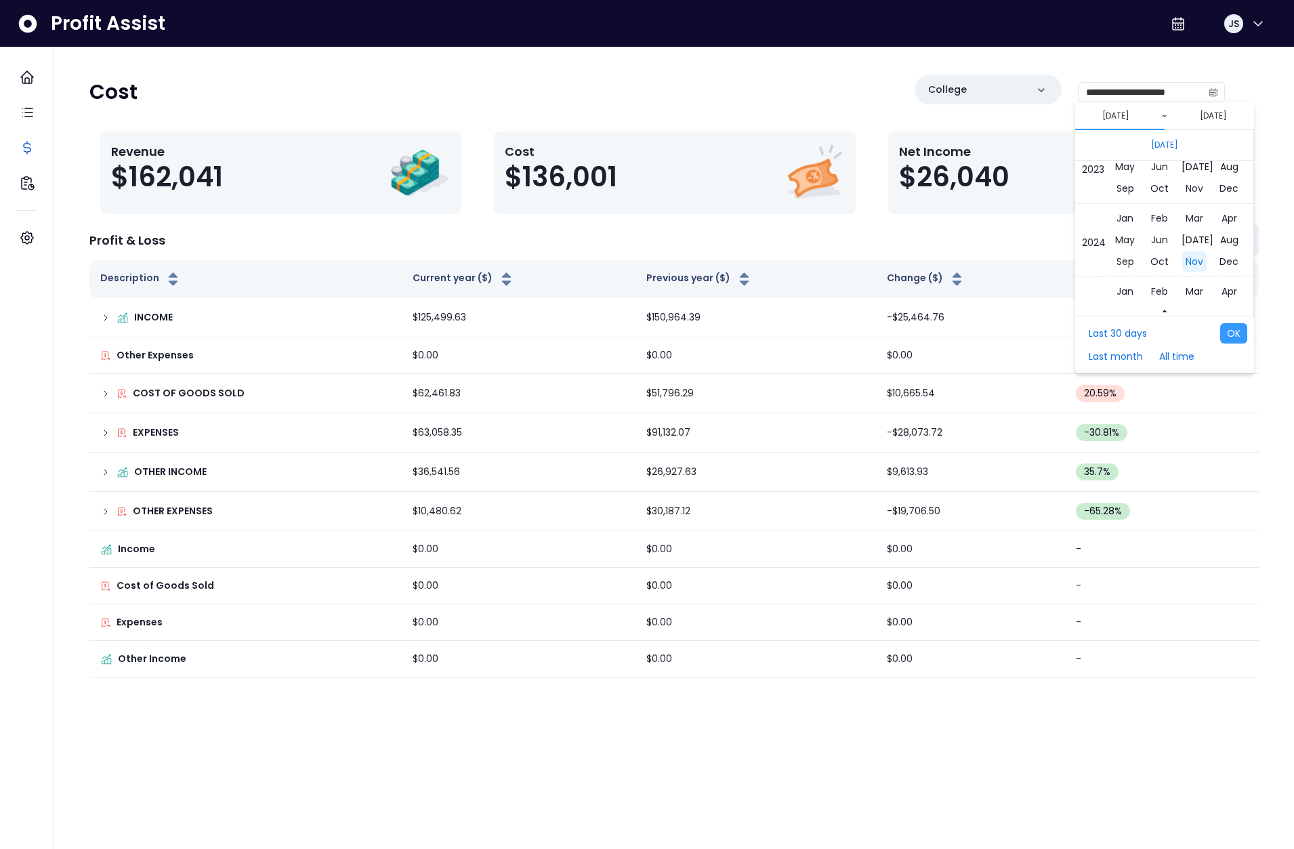
click at [1194, 257] on span "Nov" at bounding box center [1194, 261] width 24 height 20
click at [1185, 186] on span "1" at bounding box center [1186, 184] width 3 height 14
click at [1090, 144] on icon "page previous" at bounding box center [1090, 144] width 3 height 5
click at [1091, 144] on icon "page previous" at bounding box center [1090, 145] width 8 height 8
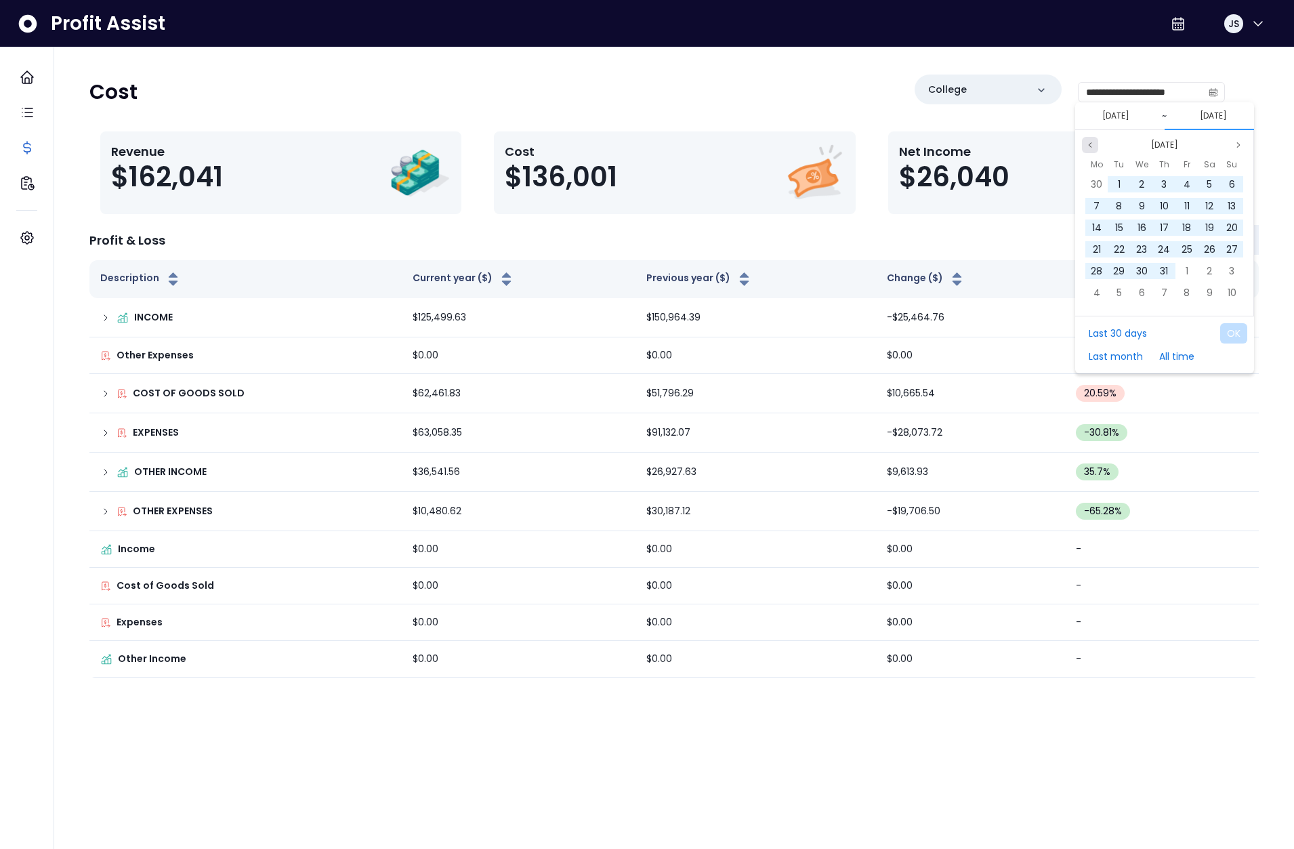
click at [1091, 144] on icon "page previous" at bounding box center [1090, 145] width 8 height 8
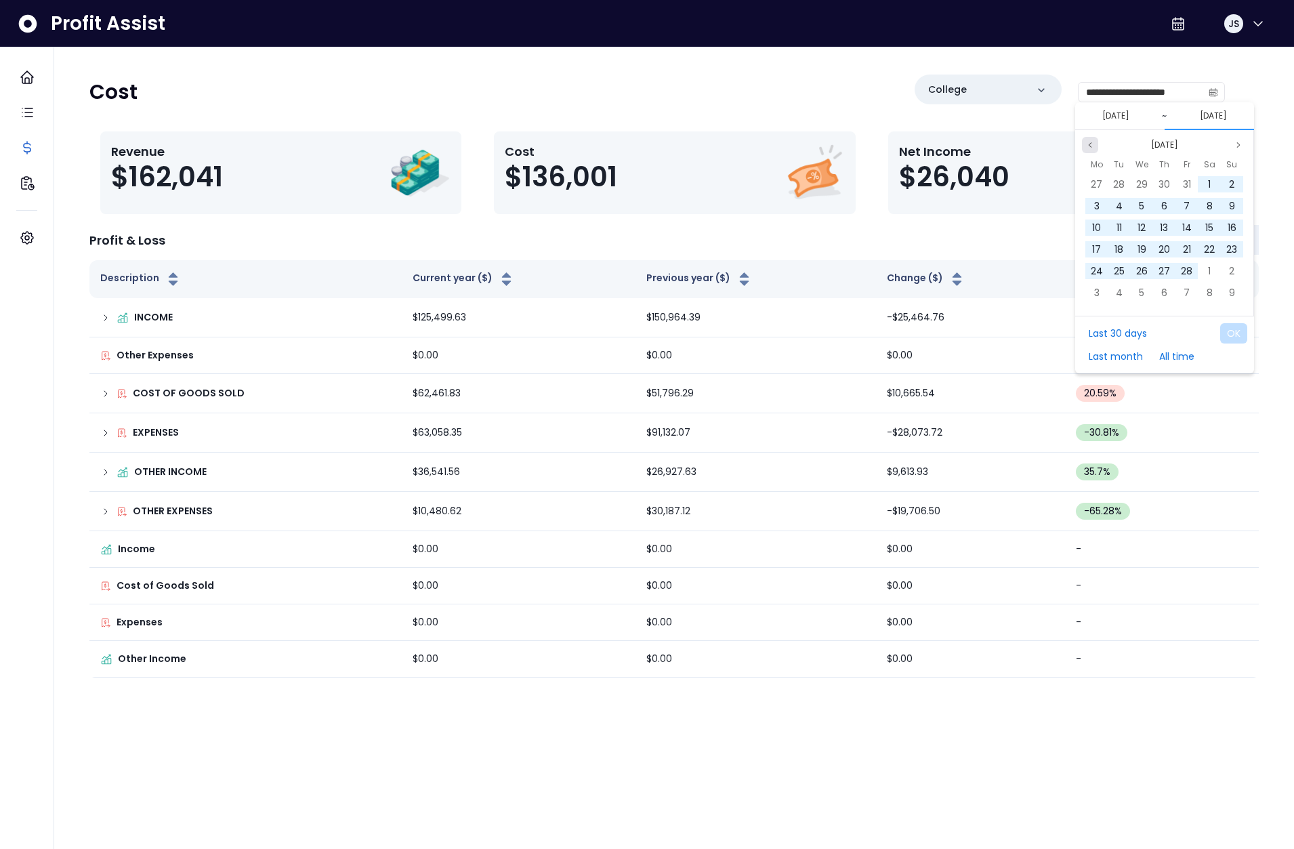
click at [1091, 144] on icon "page previous" at bounding box center [1090, 145] width 8 height 8
click at [1215, 268] on div "30" at bounding box center [1209, 271] width 20 height 20
click at [1230, 333] on button "OK" at bounding box center [1233, 333] width 27 height 20
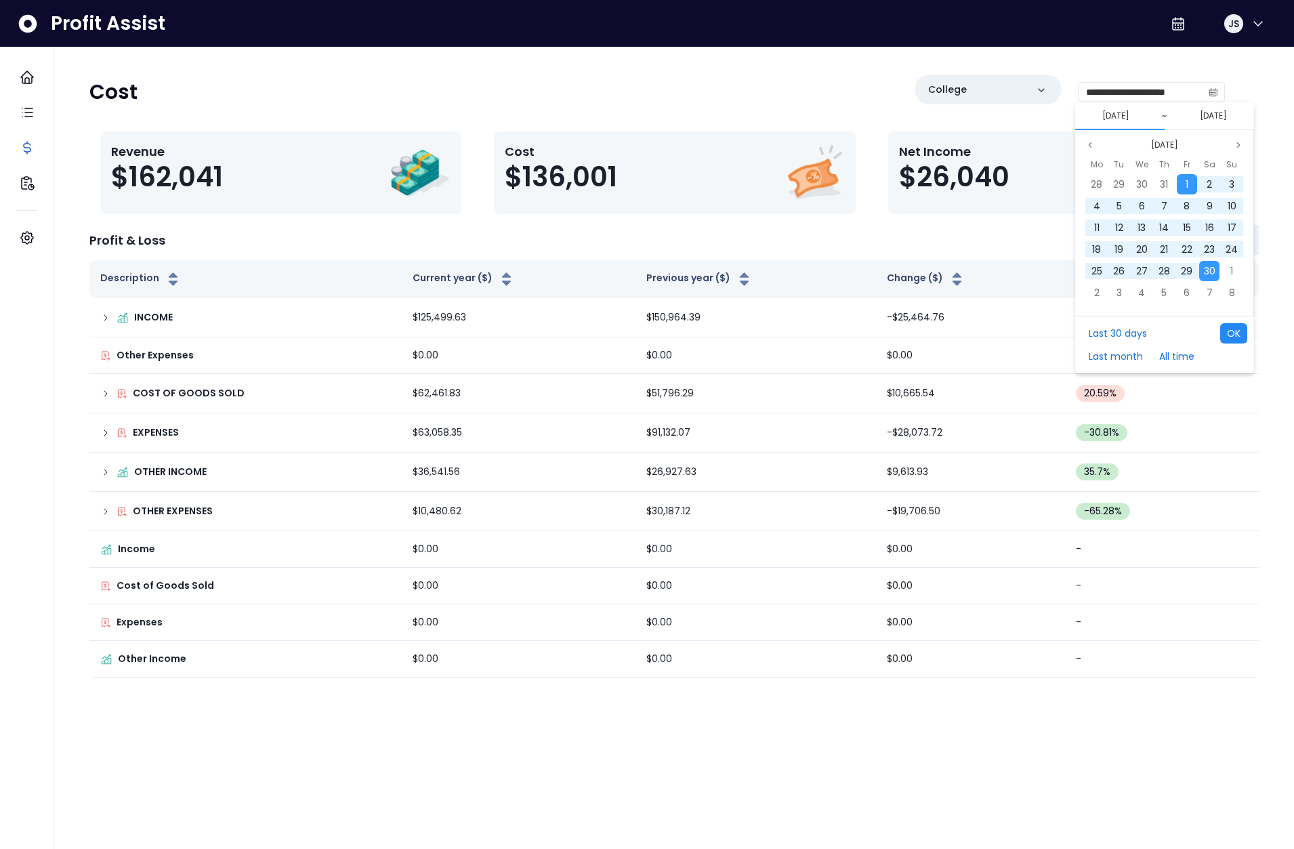
type input "**********"
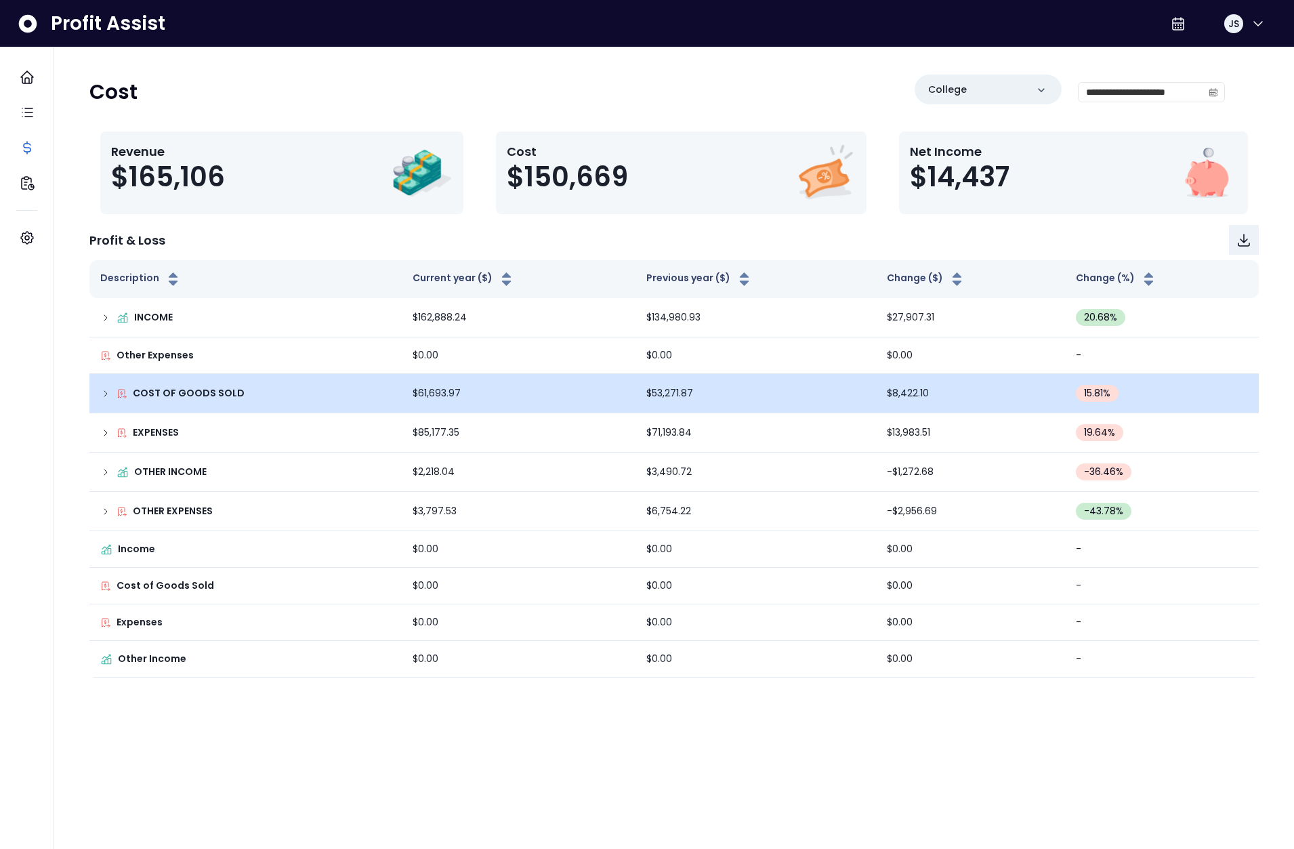
click at [106, 392] on icon at bounding box center [105, 393] width 3 height 5
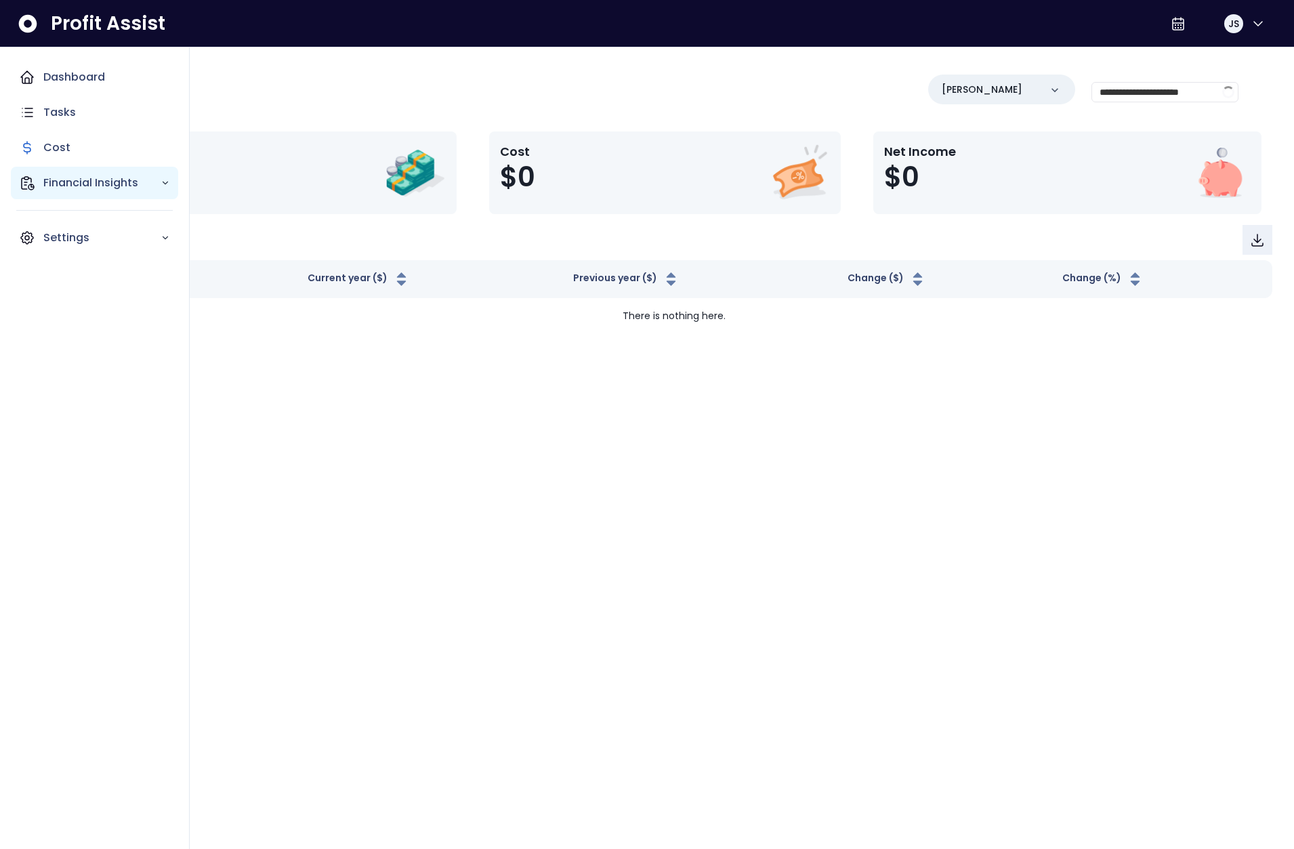
click at [34, 180] on icon "Main navigation" at bounding box center [27, 183] width 16 height 16
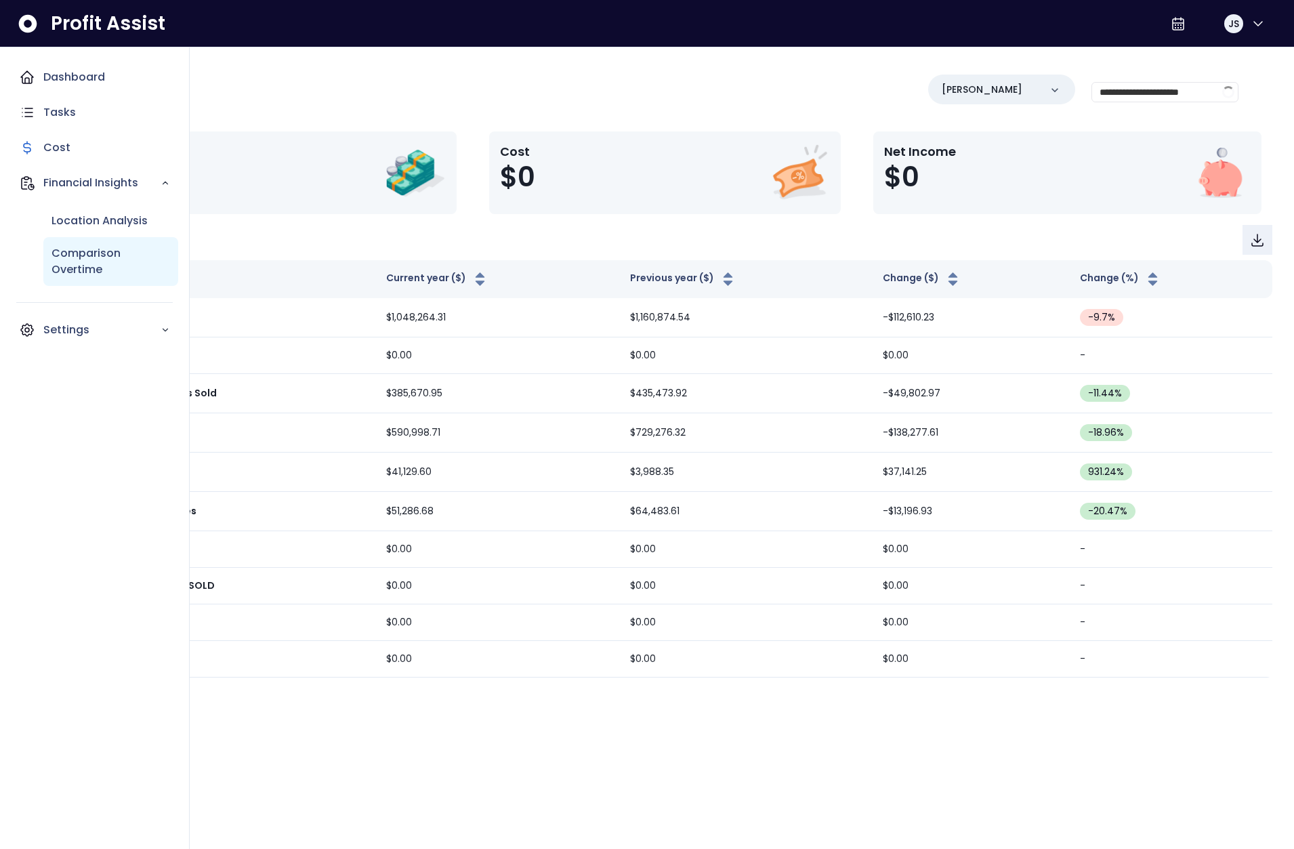
click at [93, 257] on p "Comparison Overtime" at bounding box center [110, 261] width 119 height 33
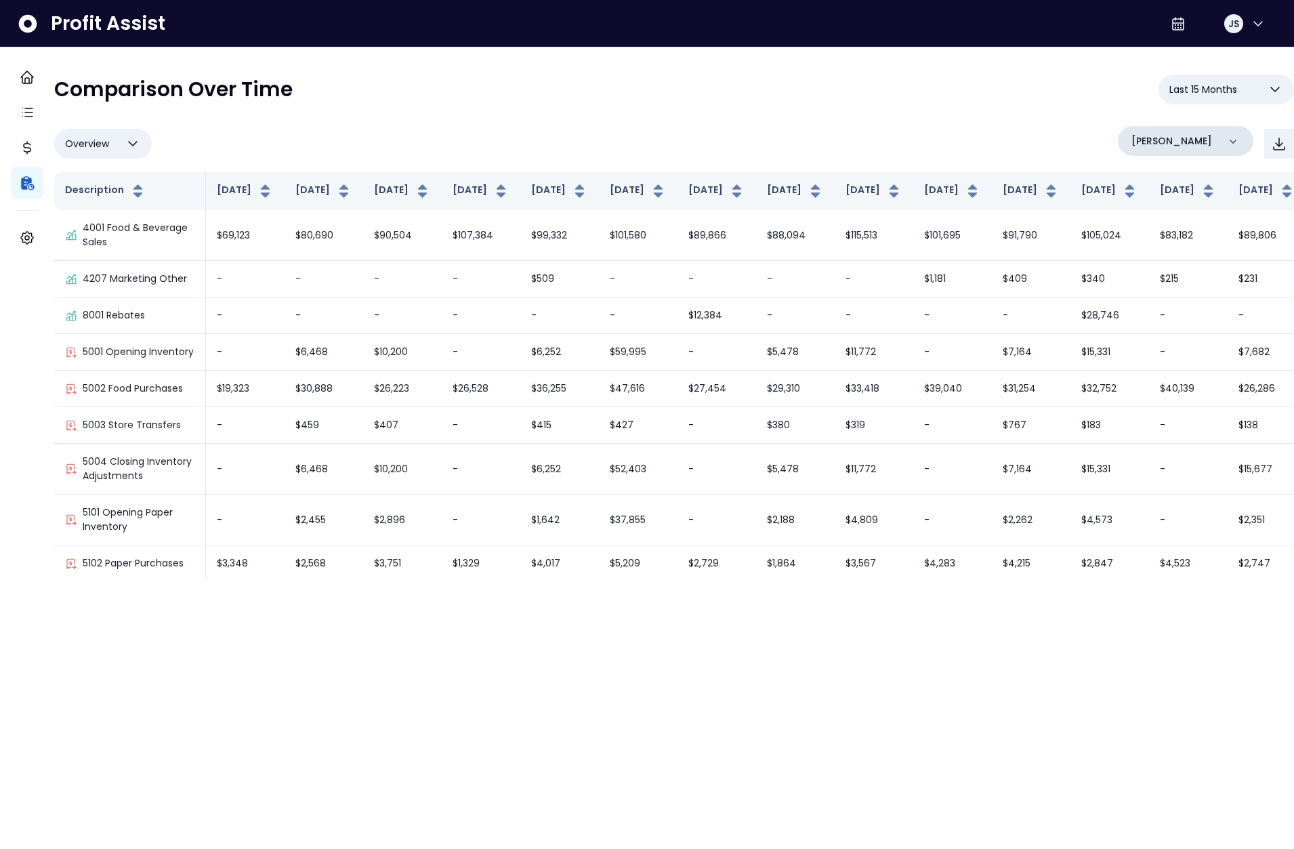
click at [1171, 137] on div "[PERSON_NAME]" at bounding box center [1185, 141] width 135 height 30
click at [1151, 252] on li "College" at bounding box center [1185, 261] width 125 height 33
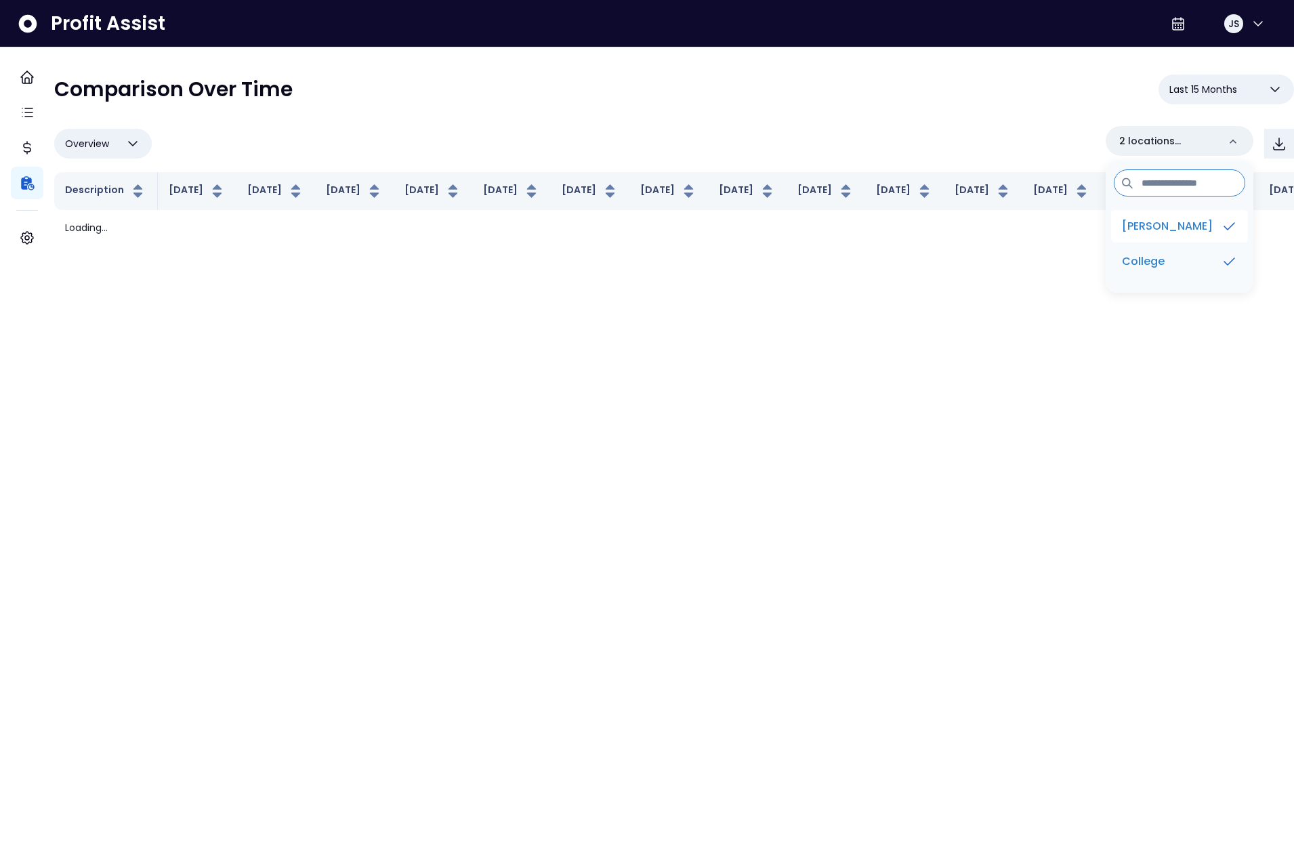
click at [1156, 230] on p "[PERSON_NAME]" at bounding box center [1167, 226] width 91 height 16
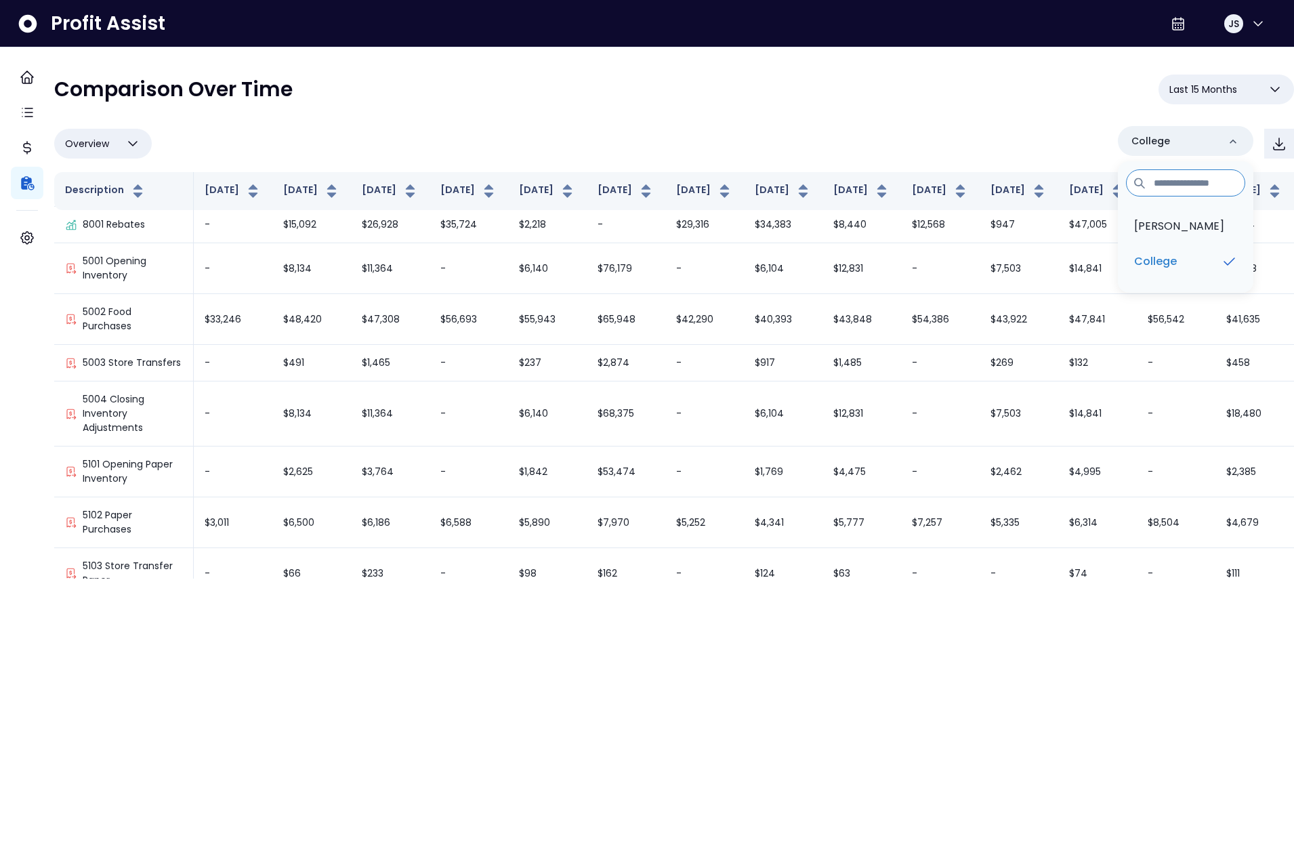
scroll to position [172, 0]
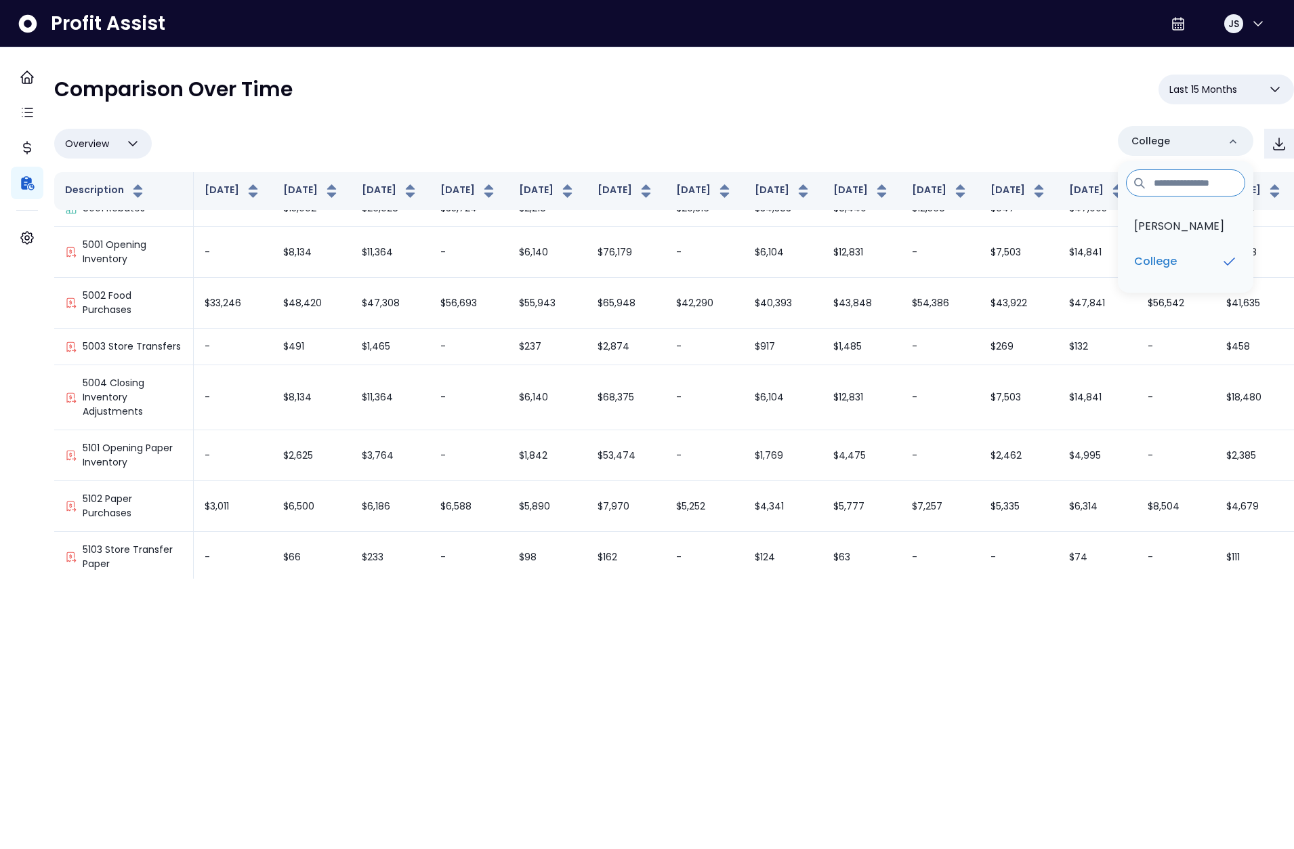
click at [682, 114] on div "**********" at bounding box center [674, 95] width 1240 height 41
